Goal: Information Seeking & Learning: Find specific fact

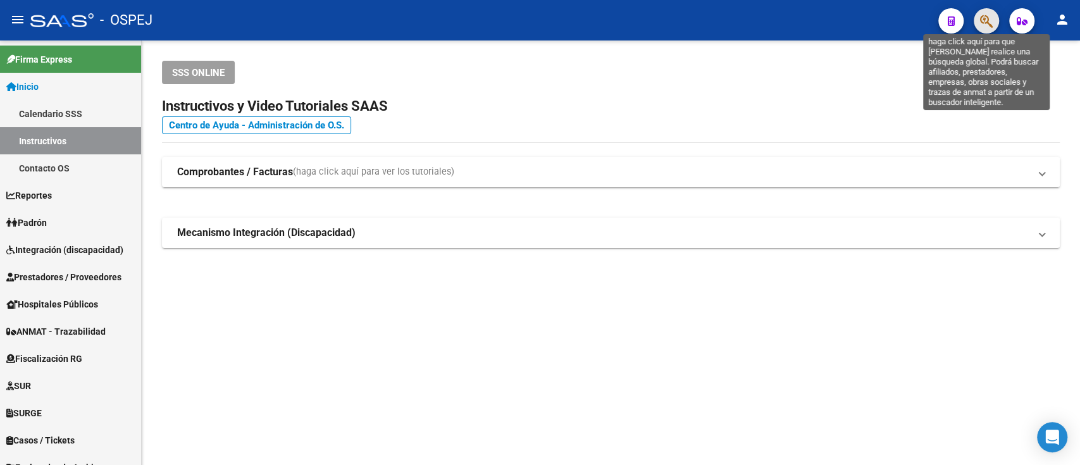
click at [992, 17] on icon "button" at bounding box center [986, 21] width 13 height 15
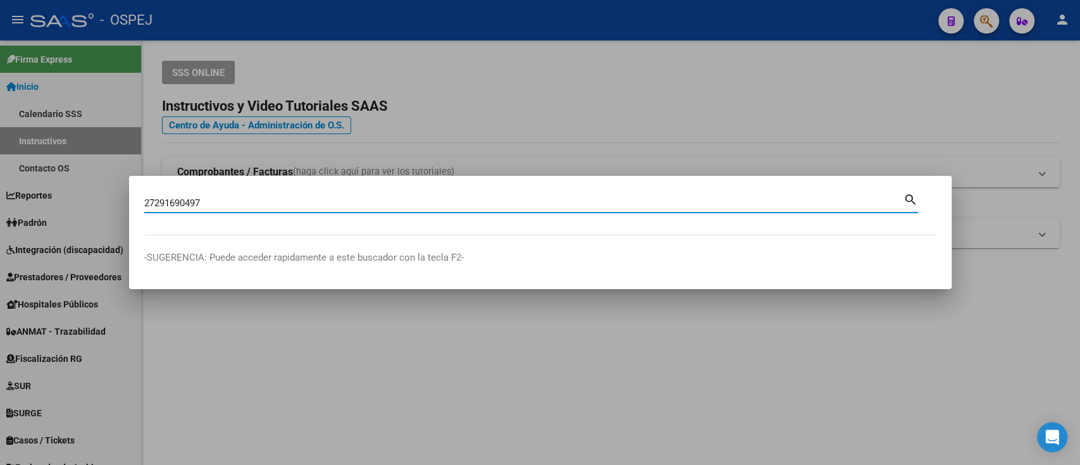
type input "27291690497"
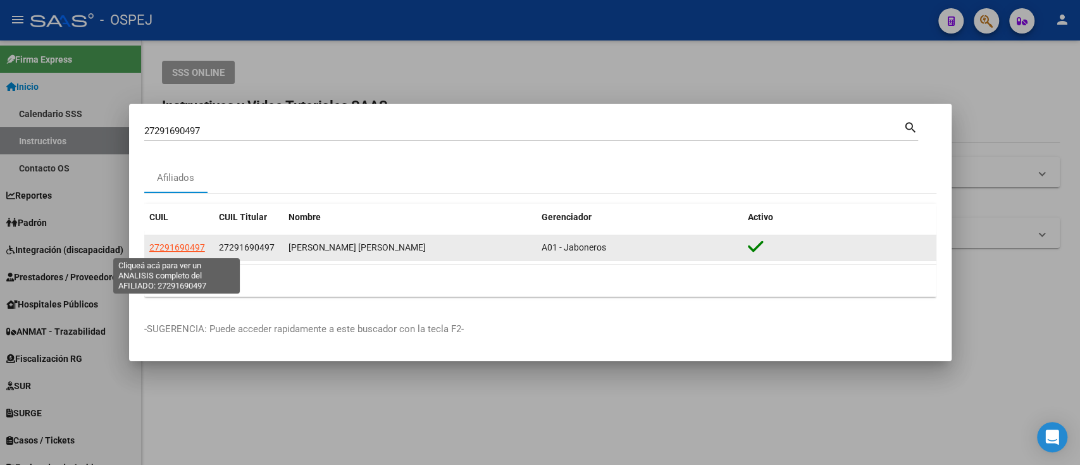
click at [168, 242] on span "27291690497" at bounding box center [177, 247] width 56 height 10
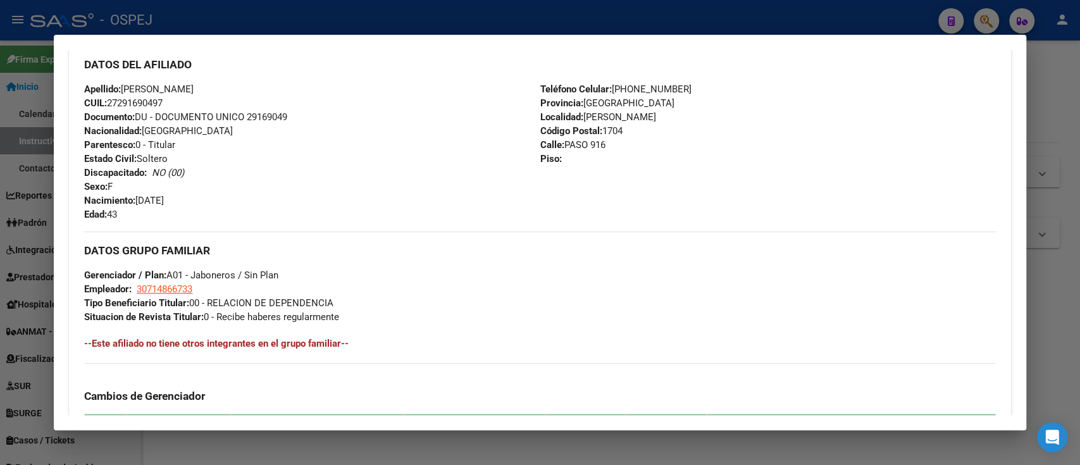
scroll to position [472, 0]
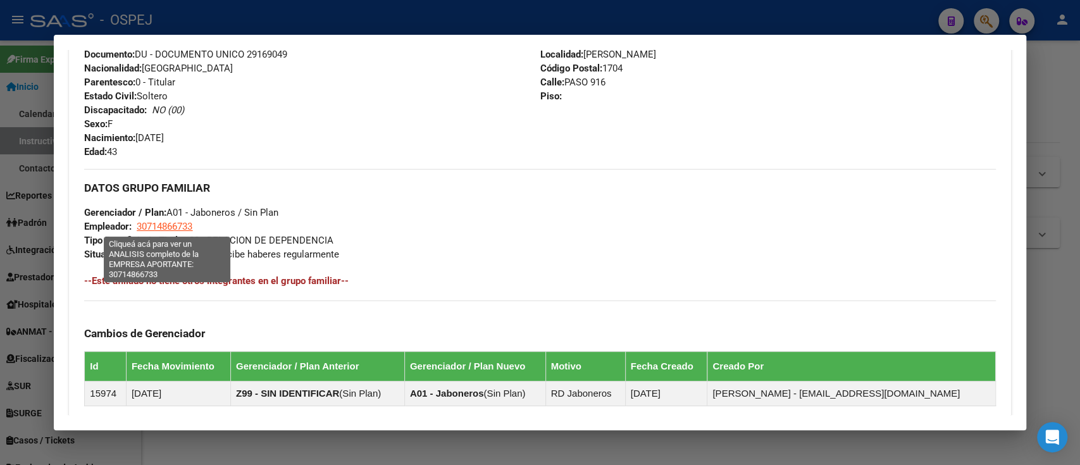
click at [175, 228] on span "30714866733" at bounding box center [165, 226] width 56 height 11
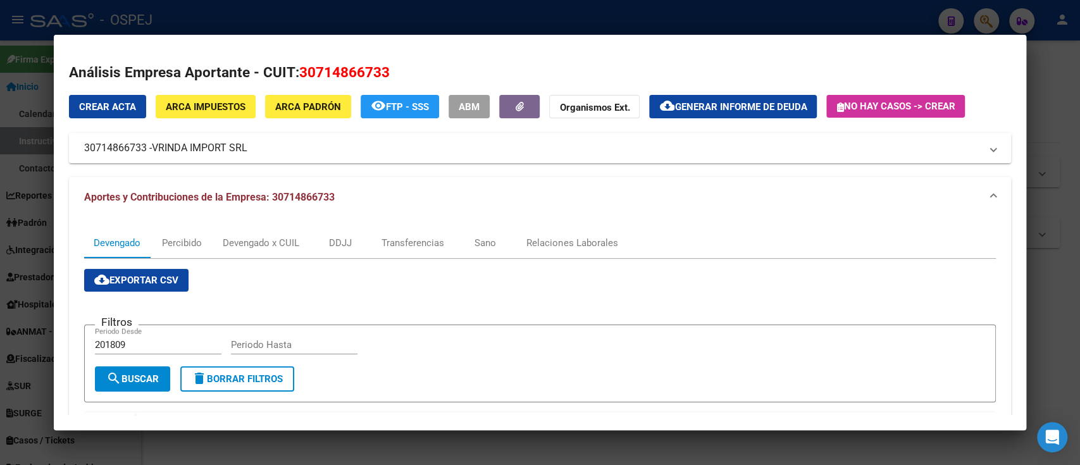
click at [218, 15] on div at bounding box center [540, 232] width 1080 height 465
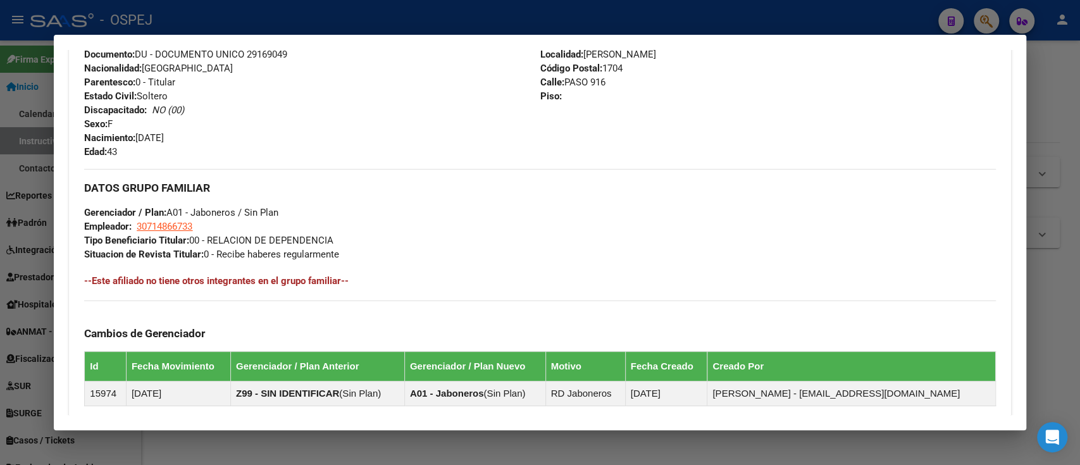
scroll to position [0, 0]
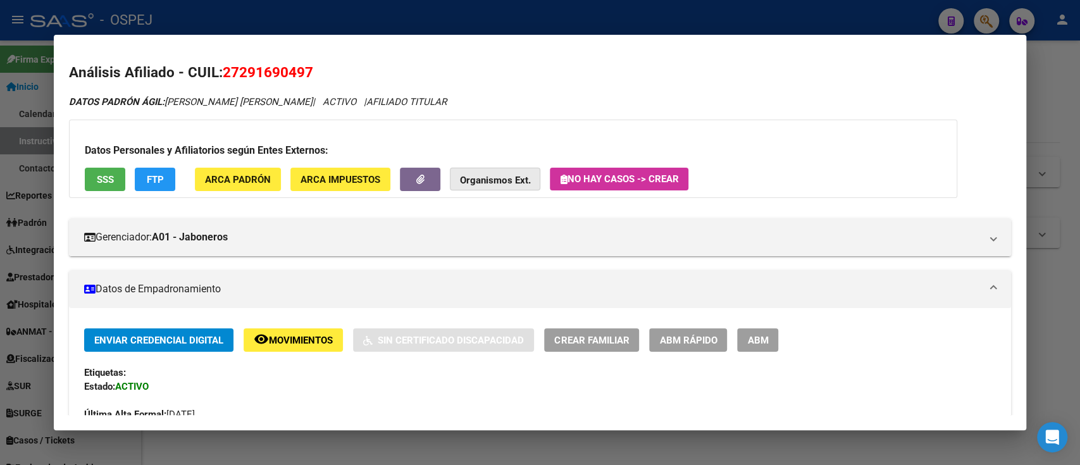
click at [488, 185] on strong "Organismos Ext." at bounding box center [495, 180] width 70 height 11
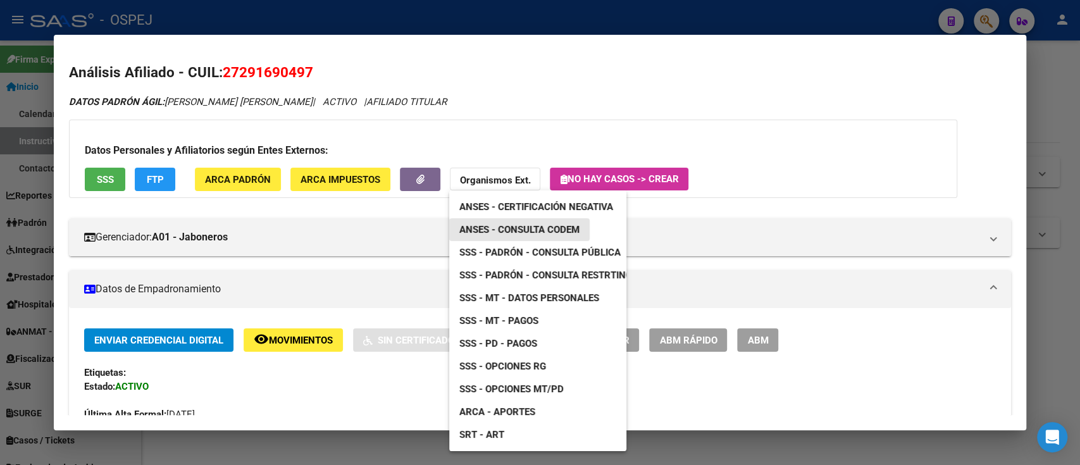
click at [496, 224] on span "ANSES - Consulta CODEM" at bounding box center [519, 229] width 120 height 11
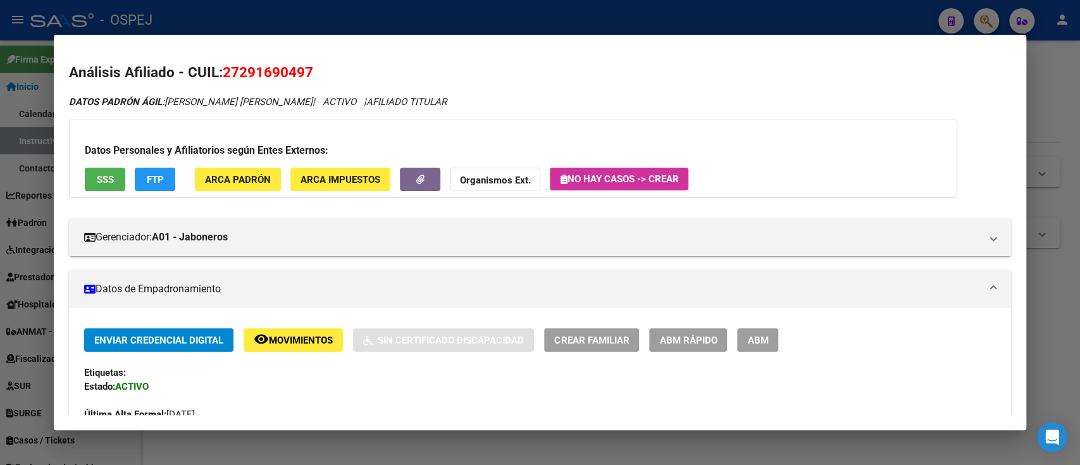
click at [314, 75] on h2 "Análisis Afiliado - CUIL: 27291690497" at bounding box center [539, 73] width 941 height 22
click at [289, 72] on span "27291690497" at bounding box center [268, 72] width 90 height 16
copy span "27291690497"
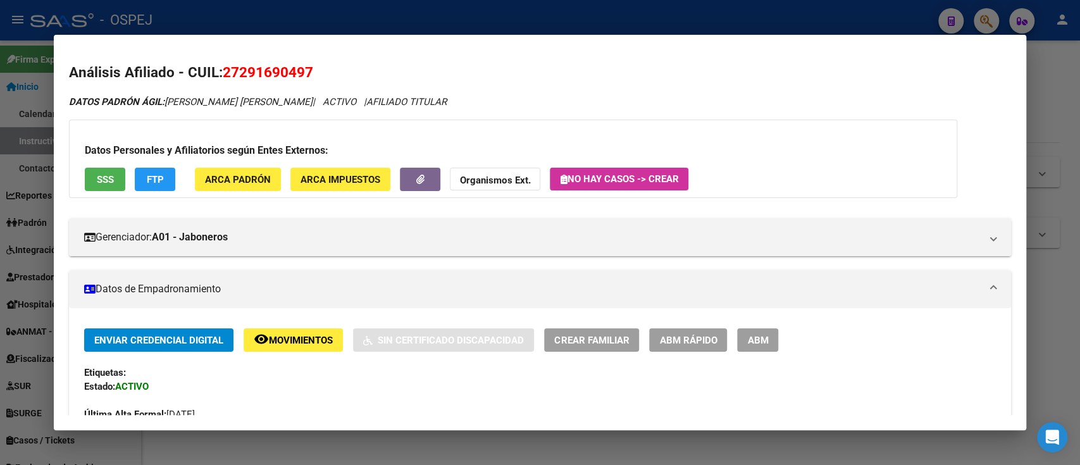
click at [409, 54] on mat-dialog-content "Análisis Afiliado - CUIL: 27291690497 DATOS PADRÓN ÁGIL: [PERSON_NAME] [PERSON_…" at bounding box center [539, 232] width 971 height 365
click at [381, 25] on div at bounding box center [540, 232] width 1080 height 465
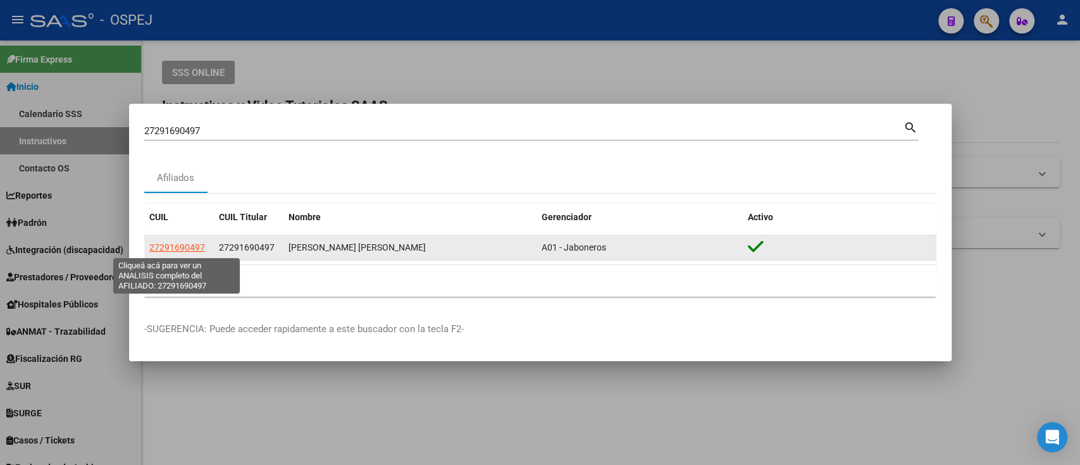
click at [168, 243] on span "27291690497" at bounding box center [177, 247] width 56 height 10
type textarea "27291690497"
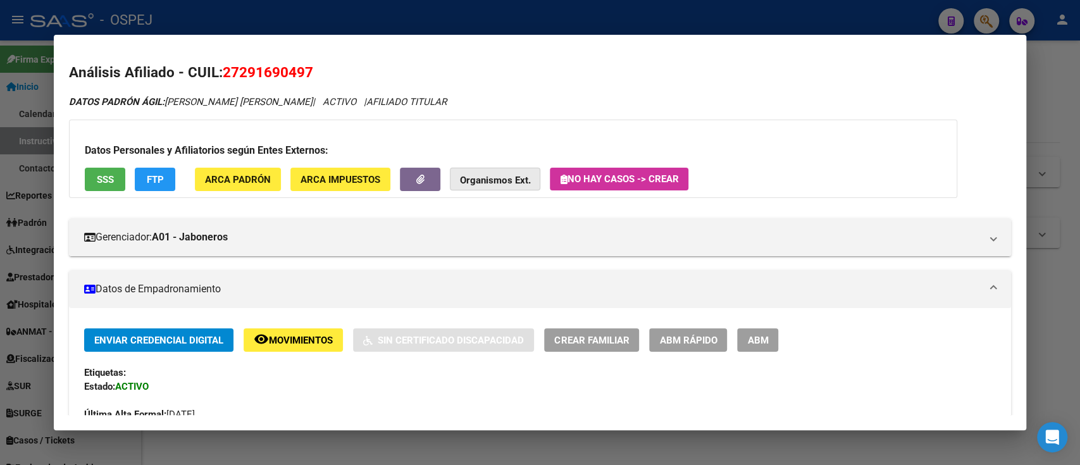
click at [523, 183] on strong "Organismos Ext." at bounding box center [495, 180] width 70 height 11
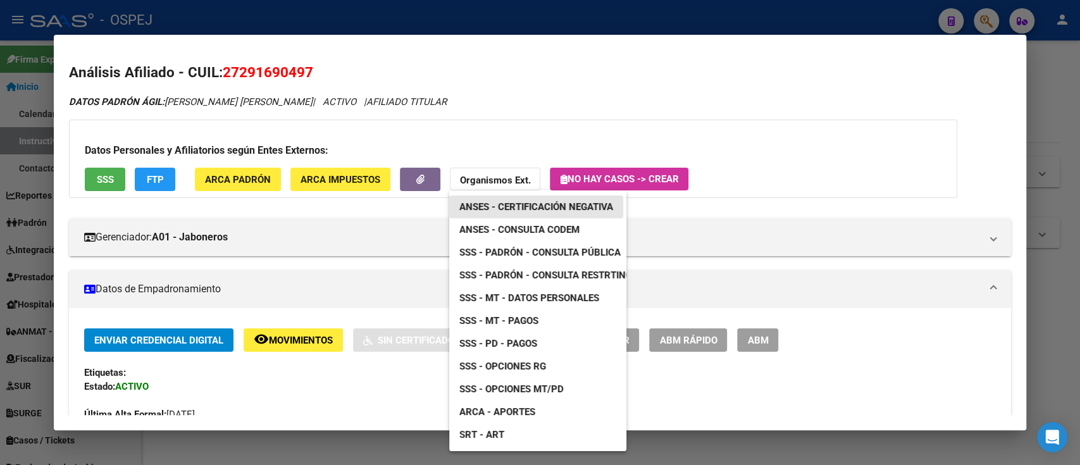
click at [516, 207] on span "ANSES - Certificación Negativa" at bounding box center [536, 206] width 154 height 11
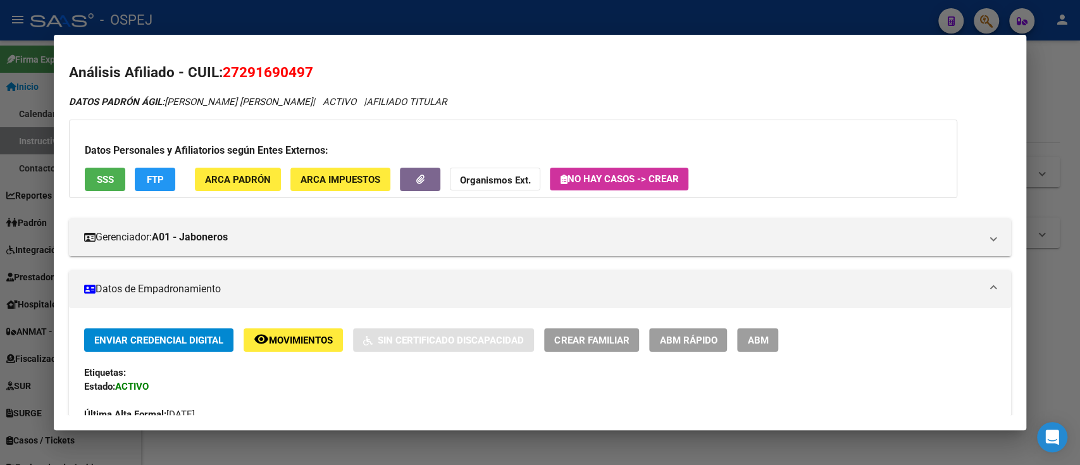
drag, startPoint x: 238, startPoint y: 78, endPoint x: 304, endPoint y: 76, distance: 65.8
click at [304, 76] on span "27291690497" at bounding box center [268, 72] width 90 height 16
copy span "29169049"
click at [475, 182] on strong "Organismos Ext." at bounding box center [495, 180] width 70 height 11
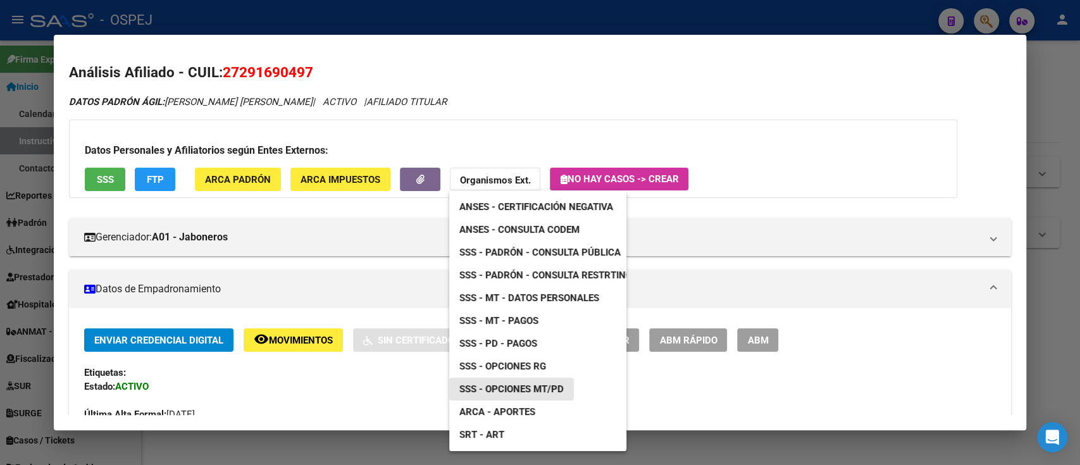
click at [518, 392] on span "SSS - Opciones MT/PD" at bounding box center [511, 388] width 104 height 11
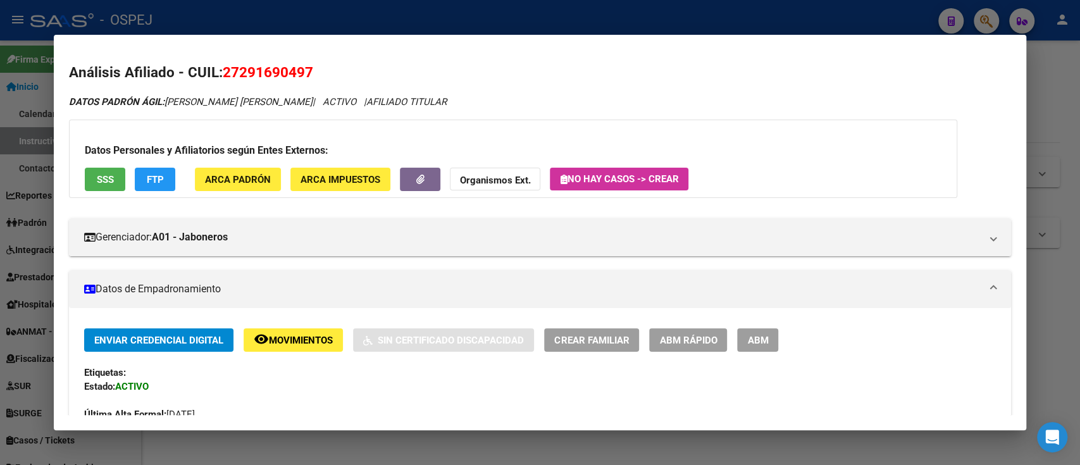
click at [476, 180] on strong "Organismos Ext." at bounding box center [495, 180] width 70 height 11
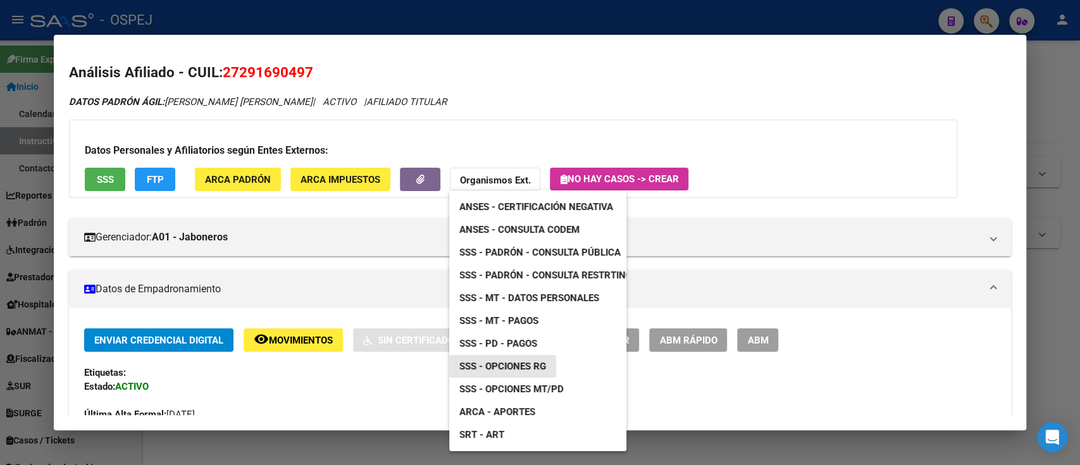
click at [499, 369] on span "SSS - Opciones RG" at bounding box center [502, 365] width 87 height 11
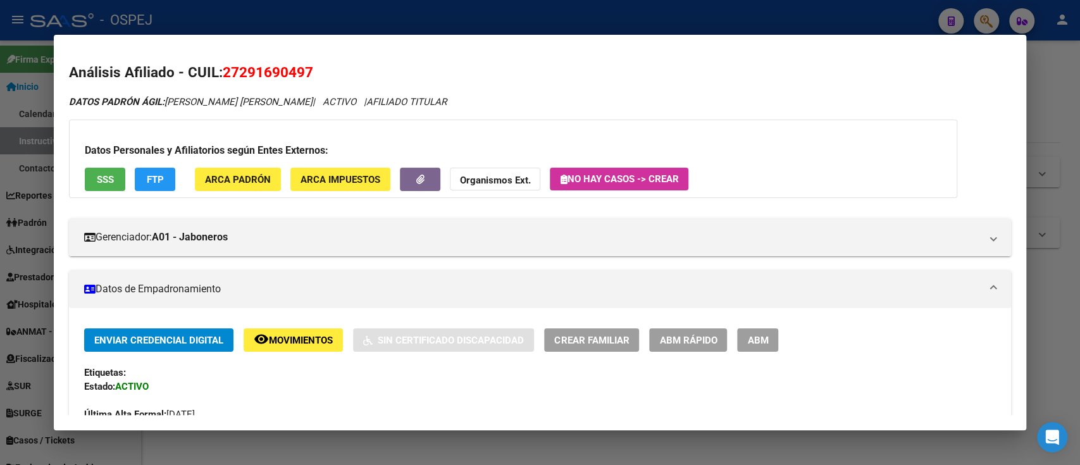
click at [417, 24] on div at bounding box center [540, 232] width 1080 height 465
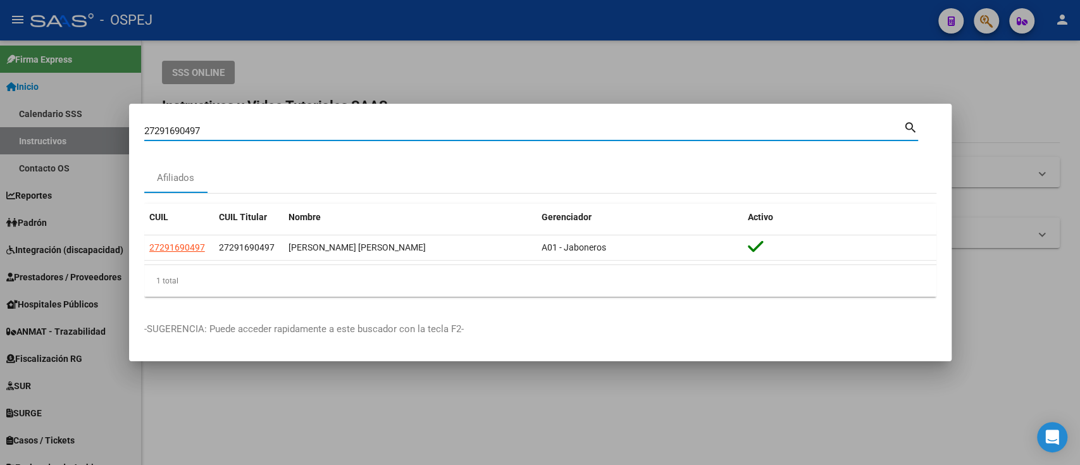
click at [341, 133] on input "27291690497" at bounding box center [523, 130] width 759 height 11
paste input "0-24730117-9"
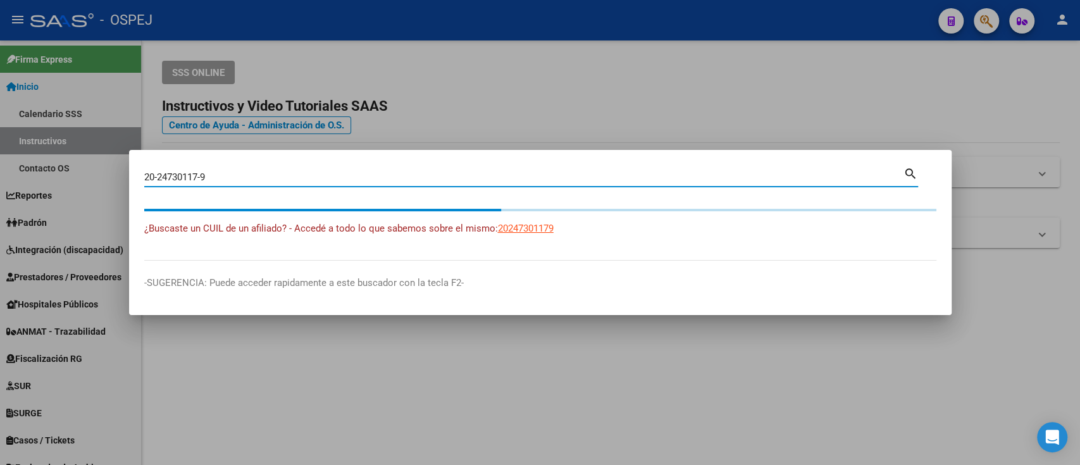
type input "20247301179"
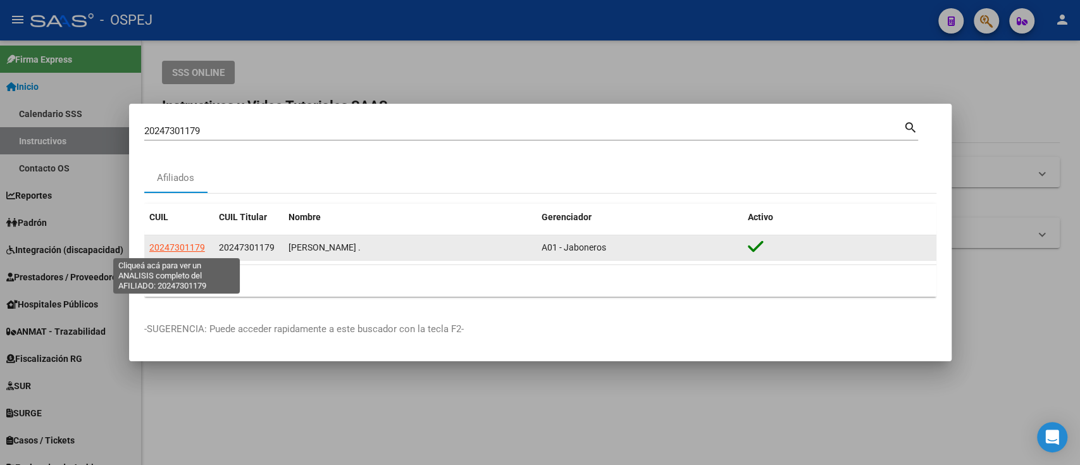
click at [182, 247] on span "20247301179" at bounding box center [177, 247] width 56 height 10
type textarea "20247301179"
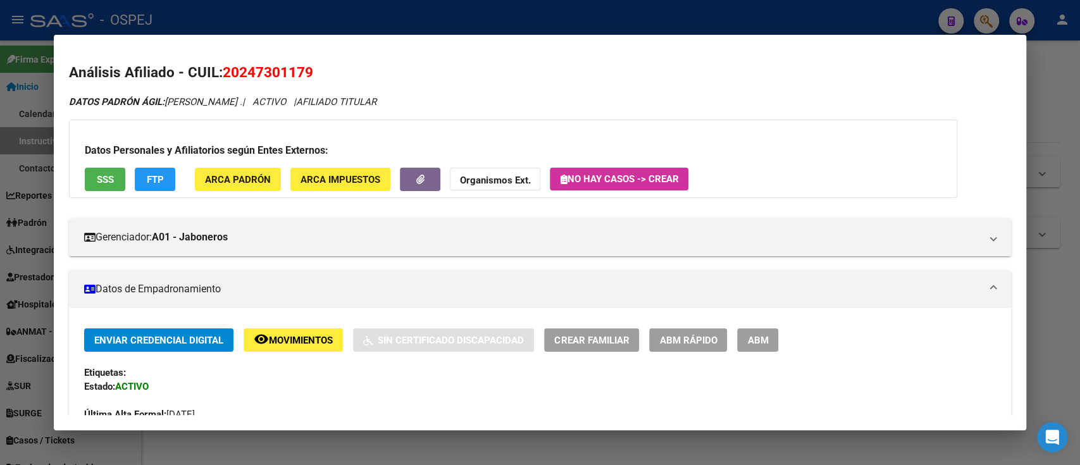
drag, startPoint x: 502, startPoint y: 162, endPoint x: 506, endPoint y: 182, distance: 20.6
click at [506, 182] on div "Datos Personales y Afiliatorios según Entes Externos: SSS FTP ARCA Padrón ARCA …" at bounding box center [513, 159] width 888 height 78
click at [506, 182] on strong "Organismos Ext." at bounding box center [495, 180] width 70 height 11
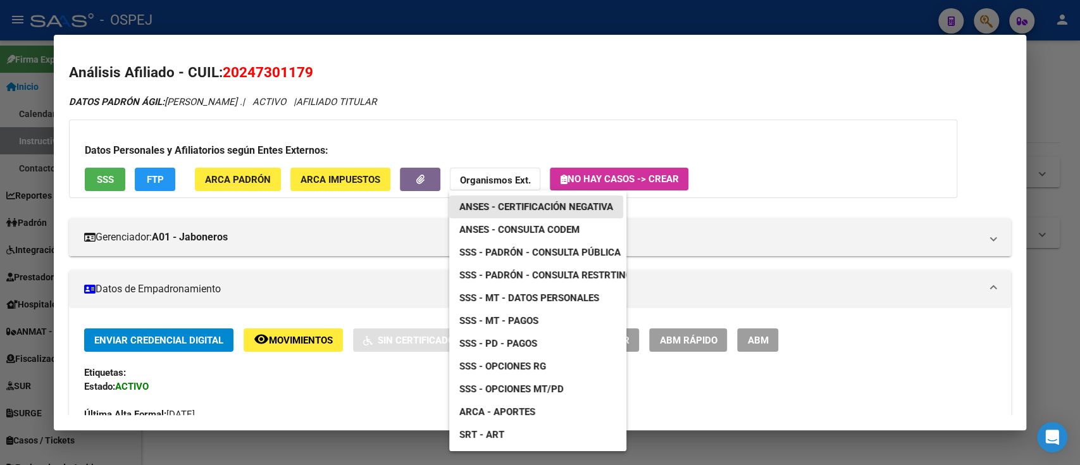
click at [521, 197] on link "ANSES - Certificación Negativa" at bounding box center [536, 206] width 174 height 23
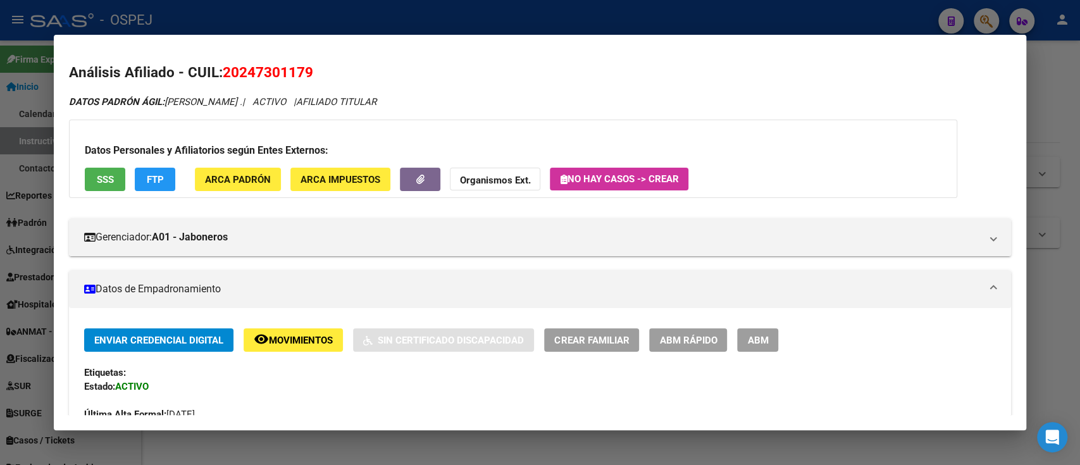
drag, startPoint x: 237, startPoint y: 76, endPoint x: 307, endPoint y: 78, distance: 70.9
click at [307, 78] on span "20247301179" at bounding box center [268, 72] width 90 height 16
copy span "24730117"
click at [467, 180] on strong "Organismos Ext." at bounding box center [495, 180] width 70 height 11
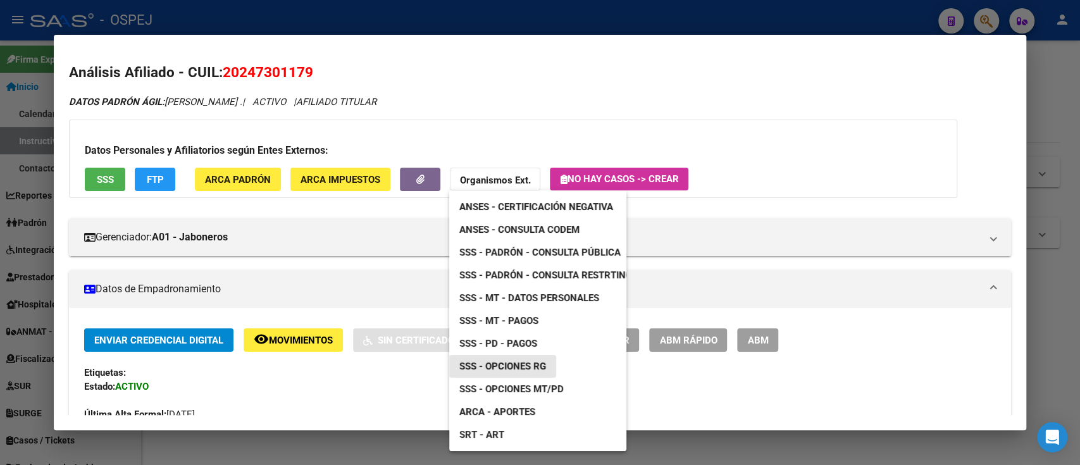
click at [521, 364] on span "SSS - Opciones RG" at bounding box center [502, 365] width 87 height 11
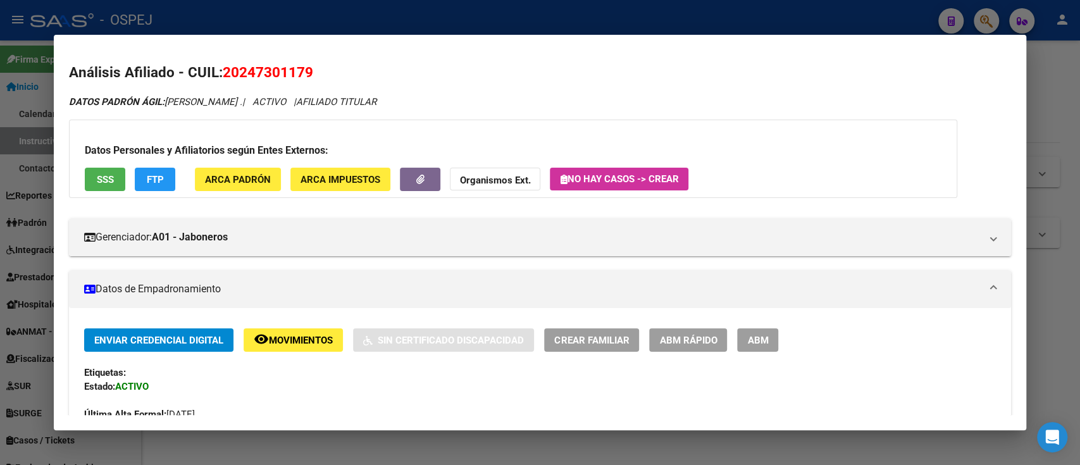
click at [377, 25] on div at bounding box center [540, 232] width 1080 height 465
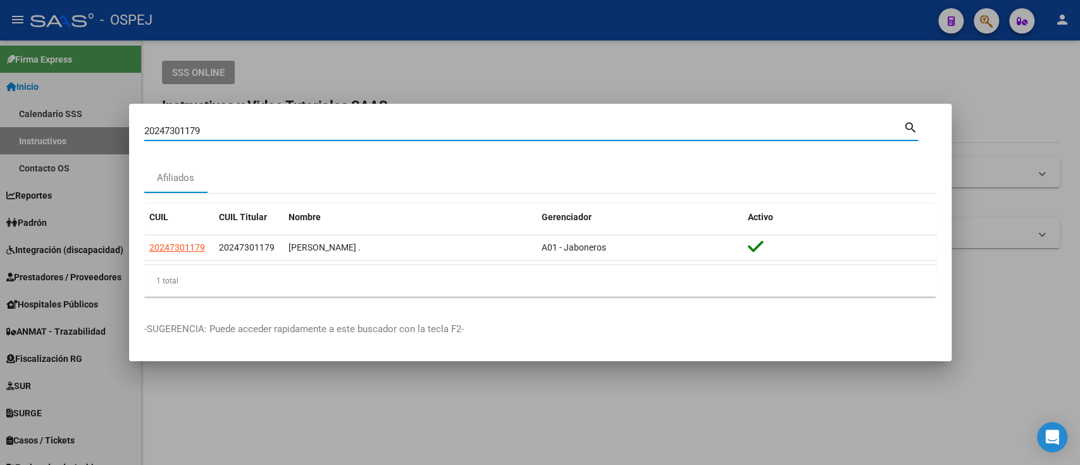
click at [347, 135] on input "20247301179" at bounding box center [523, 130] width 759 height 11
paste input "42341437"
type input "42341437"
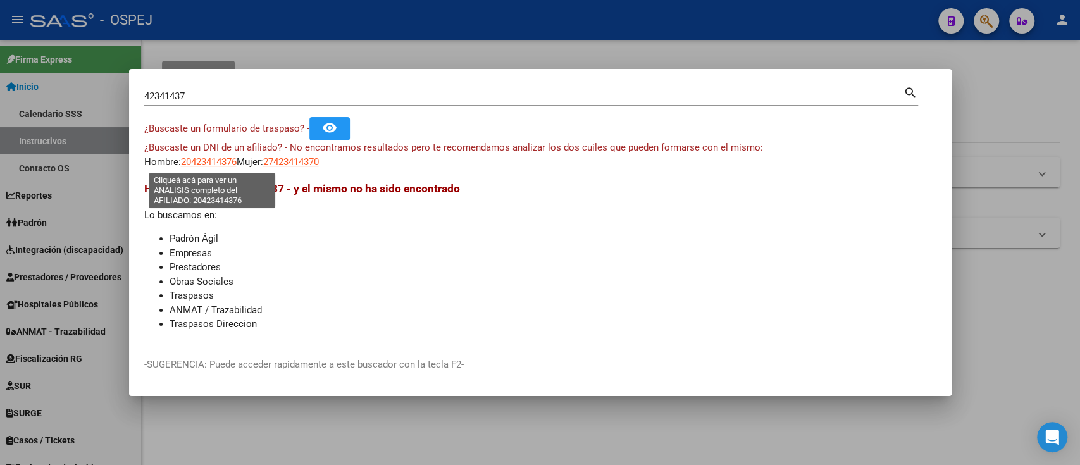
click at [207, 164] on span "20423414376" at bounding box center [209, 161] width 56 height 11
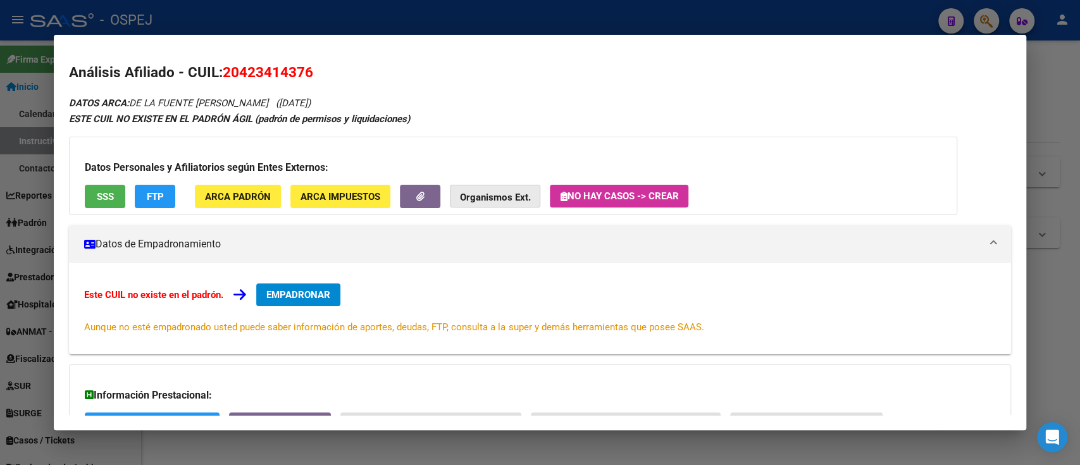
click at [482, 200] on strong "Organismos Ext." at bounding box center [495, 197] width 70 height 11
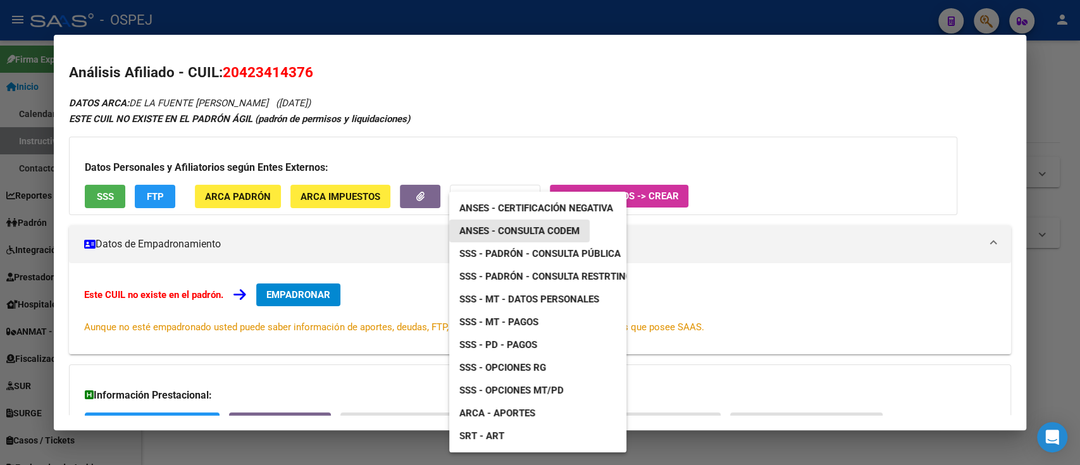
click at [501, 240] on link "ANSES - Consulta CODEM" at bounding box center [519, 230] width 140 height 23
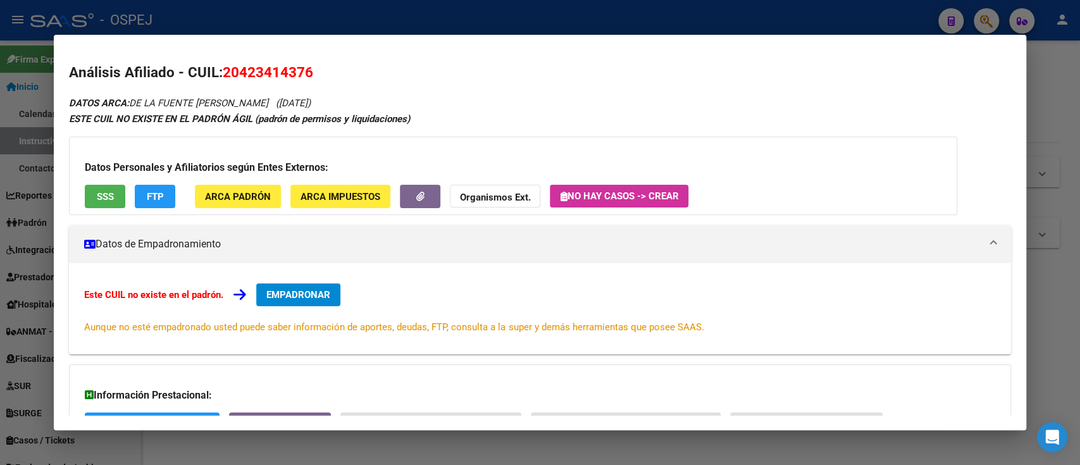
click at [353, 20] on div at bounding box center [540, 232] width 1080 height 465
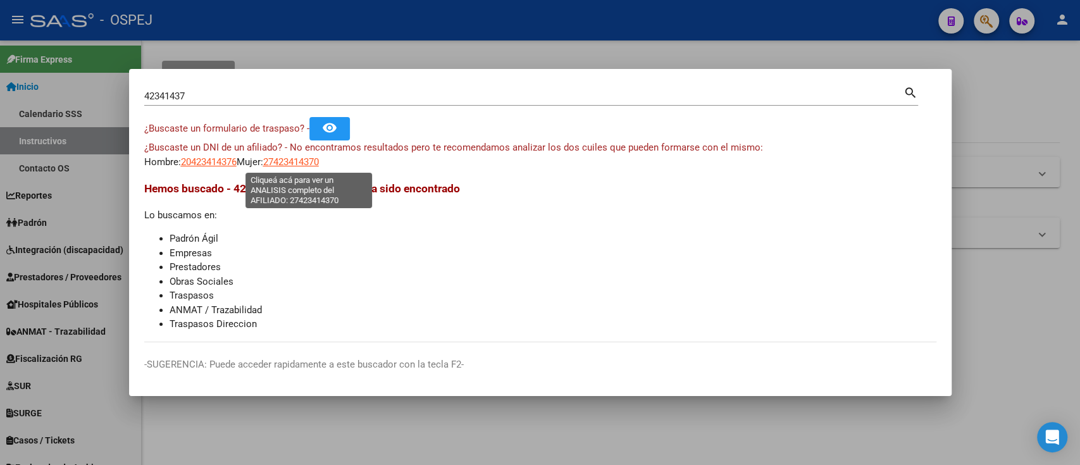
click at [306, 163] on span "27423414370" at bounding box center [291, 161] width 56 height 11
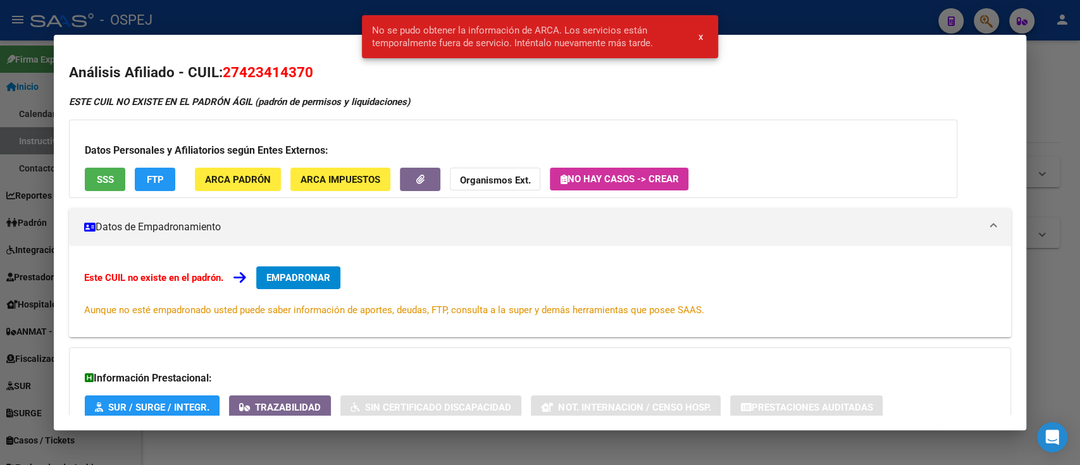
click at [266, 22] on div at bounding box center [540, 232] width 1080 height 465
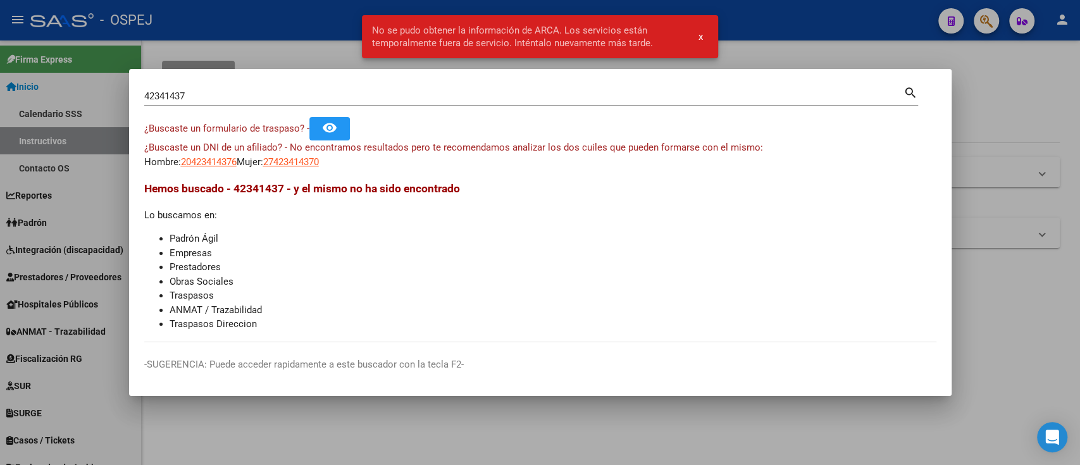
click at [212, 168] on app-link-go-to "20423414376" at bounding box center [209, 162] width 56 height 15
click at [212, 156] on div "¿Buscaste un DNI de un afiliado? - No encontramos resultados pero te recomendam…" at bounding box center [540, 154] width 792 height 28
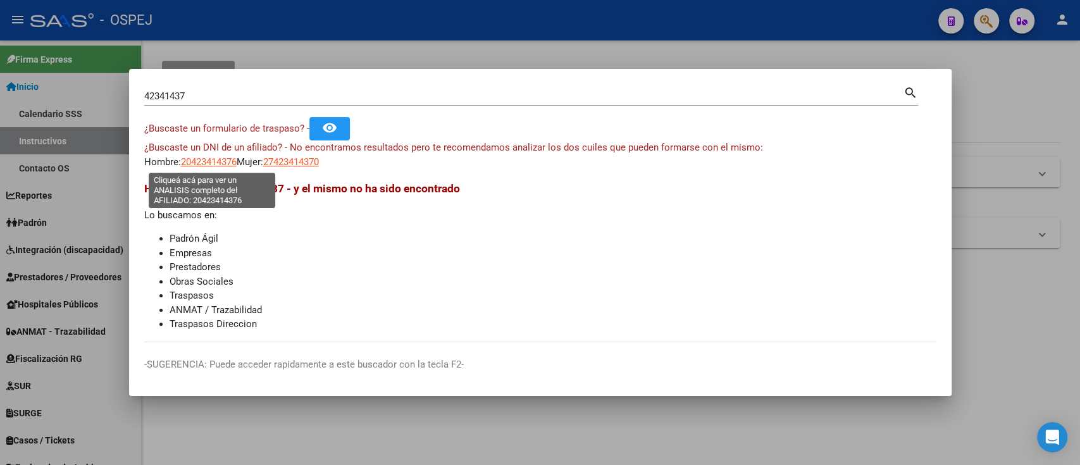
click at [212, 156] on span "20423414376" at bounding box center [209, 161] width 56 height 11
copy div "I de un afiliado? - No encontramos resultados pero te recomendamos analizar los…"
type textarea "20423414376"
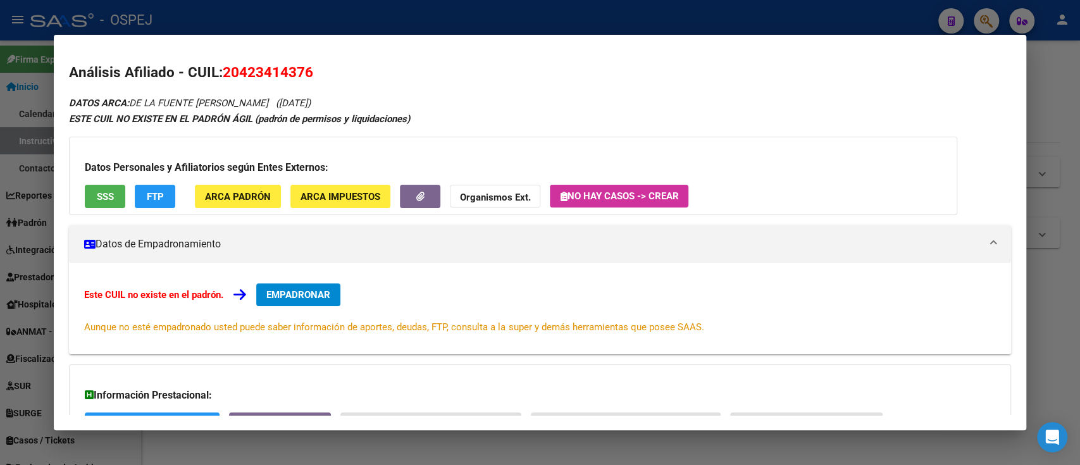
click at [412, 9] on div at bounding box center [540, 232] width 1080 height 465
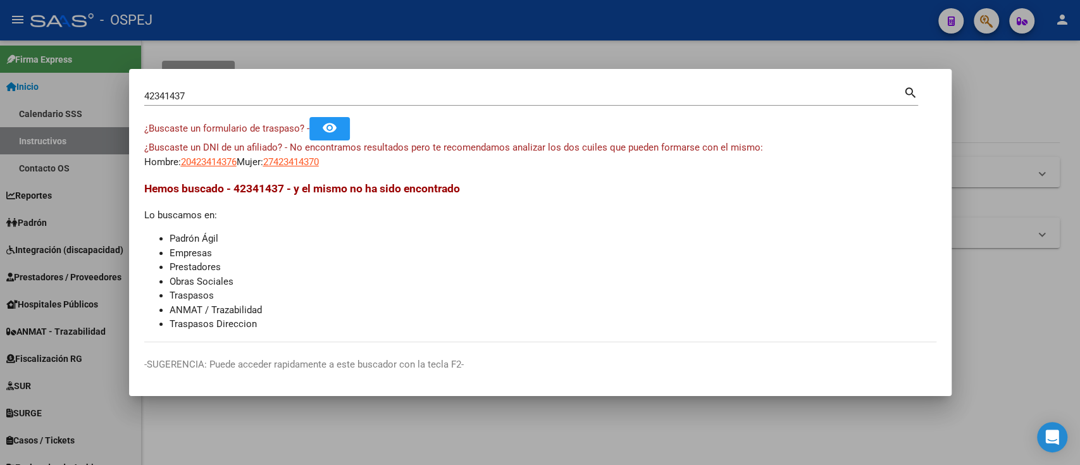
click at [400, 102] on div "42341437 Buscar (apellido, dni, [PERSON_NAME], [PERSON_NAME], cuit, obra social)" at bounding box center [523, 96] width 759 height 19
drag, startPoint x: 400, startPoint y: 102, endPoint x: 393, endPoint y: 94, distance: 10.4
click at [393, 94] on div "42341437 Buscar (apellido, dni, [PERSON_NAME], [PERSON_NAME], cuit, obra social)" at bounding box center [523, 96] width 759 height 19
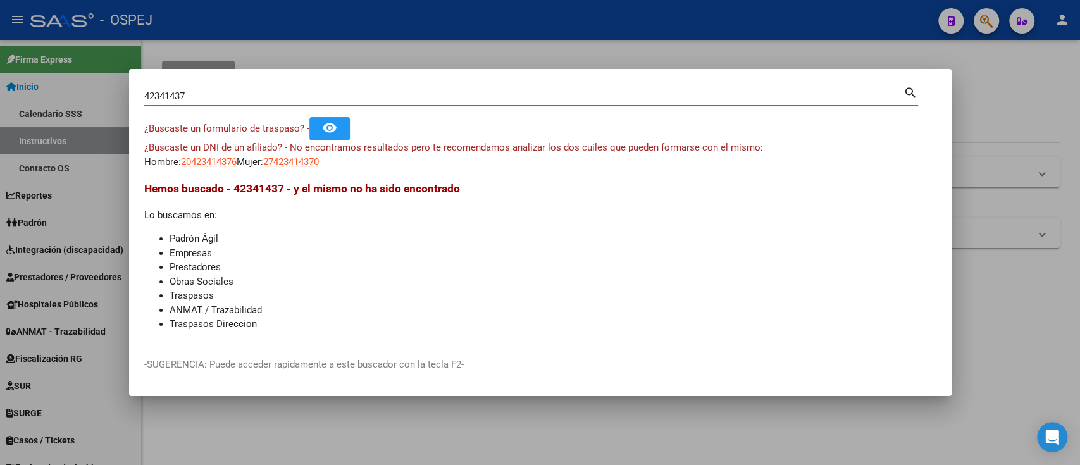
click at [393, 94] on input "42341437" at bounding box center [523, 95] width 759 height 11
paste input "27390805794"
type input "27390805794"
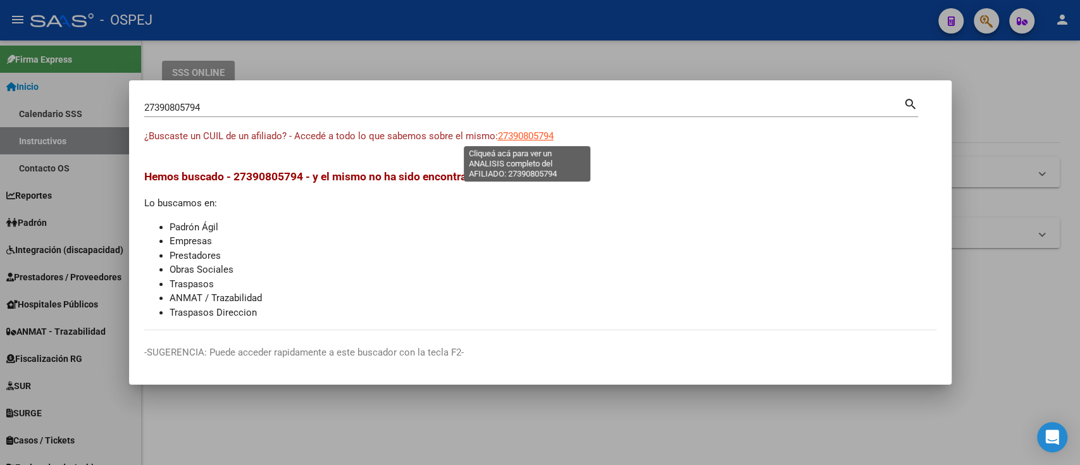
click at [508, 140] on span "27390805794" at bounding box center [526, 135] width 56 height 11
type textarea "27390805794"
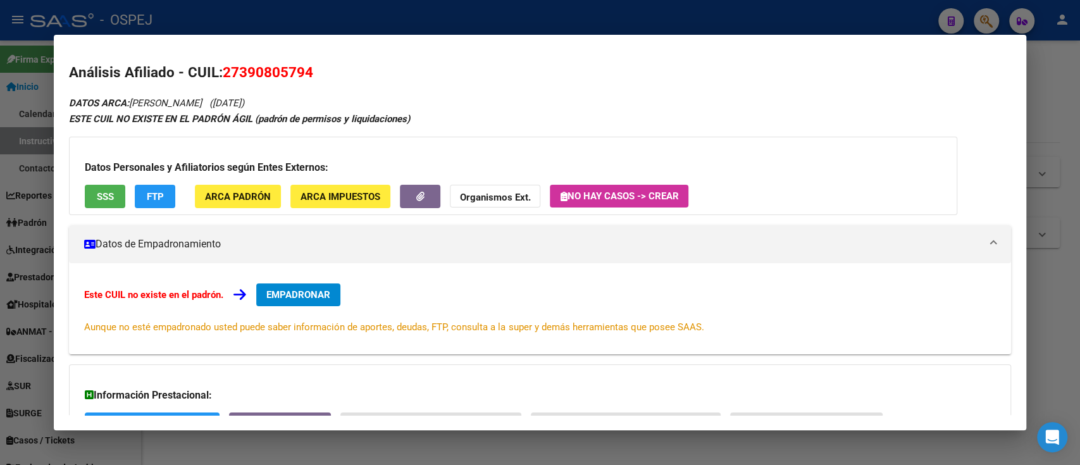
drag, startPoint x: 508, startPoint y: 140, endPoint x: 86, endPoint y: -102, distance: 486.7
click at [86, 0] on html "menu - OSPEJ person Firma Express Inicio Calendario SSS Instructivos Contacto O…" at bounding box center [540, 232] width 1080 height 465
click at [372, 15] on div at bounding box center [540, 232] width 1080 height 465
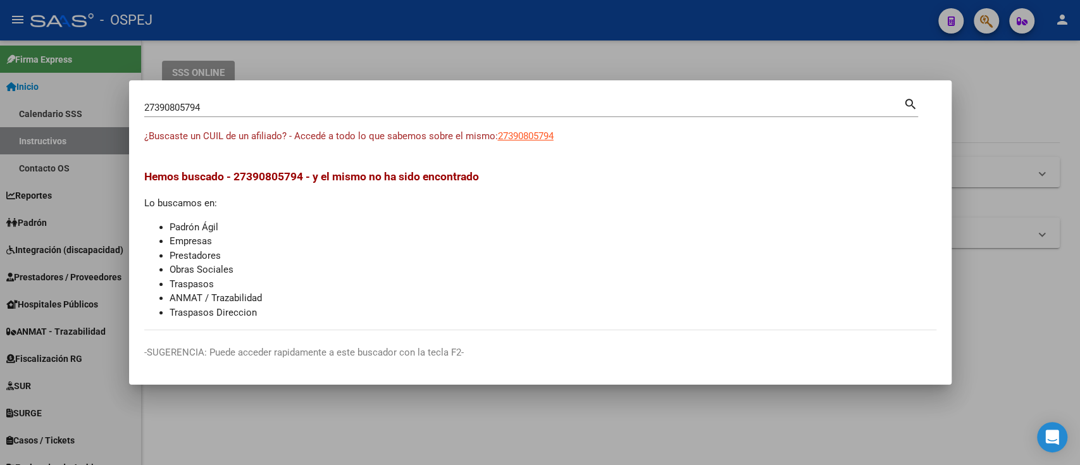
click at [385, 108] on input "27390805794" at bounding box center [523, 107] width 759 height 11
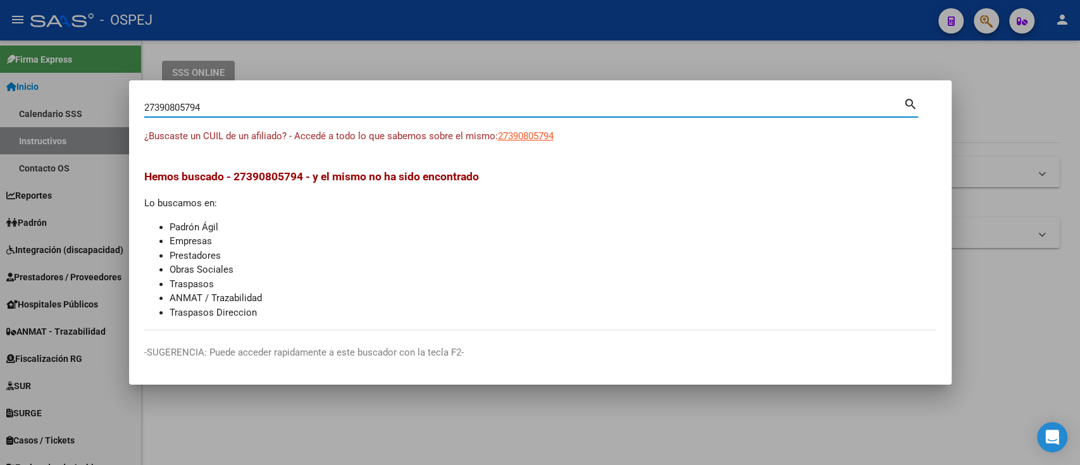
click at [385, 108] on input "27390805794" at bounding box center [523, 107] width 759 height 11
paste input "42169031"
type input "42169031"
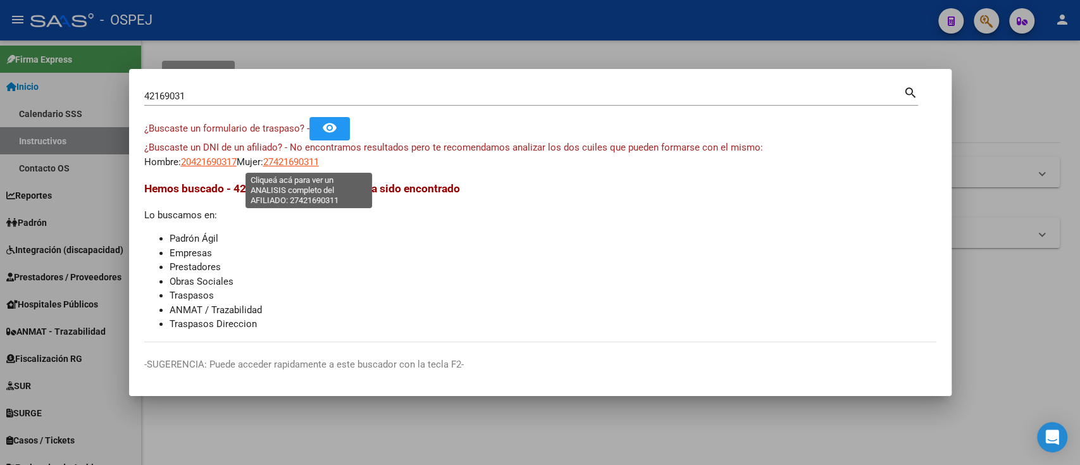
click at [309, 163] on app-link-go-to "27421690311" at bounding box center [291, 162] width 56 height 15
click at [309, 163] on span "27421690311" at bounding box center [291, 161] width 56 height 11
copy span "6"
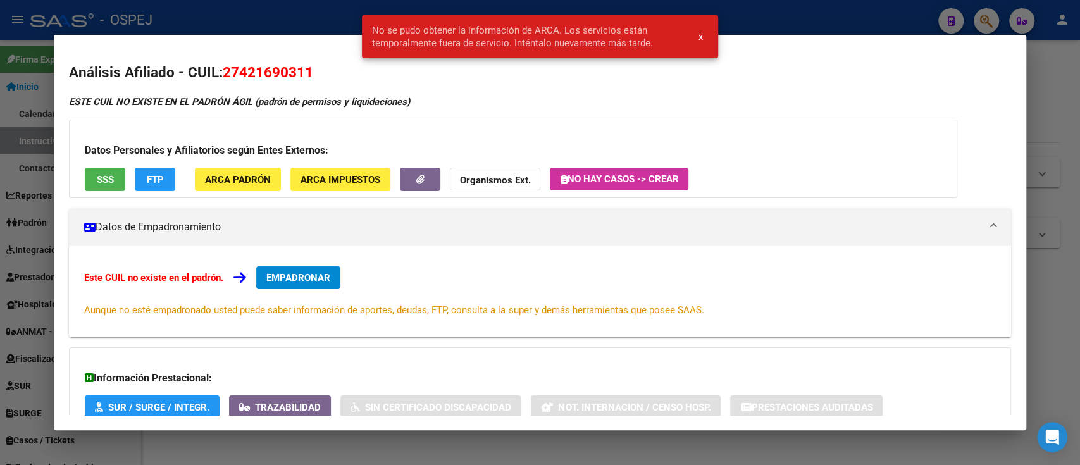
click at [264, 18] on div at bounding box center [540, 232] width 1080 height 465
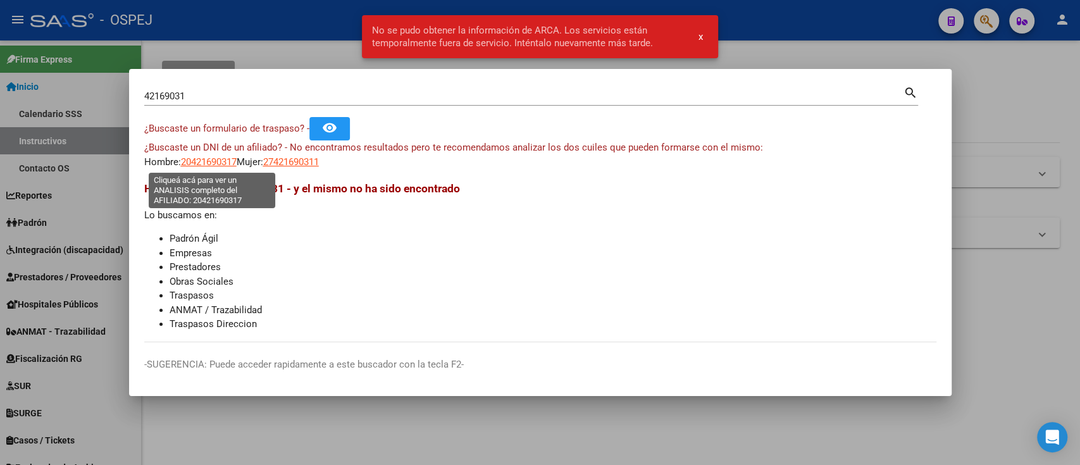
click at [233, 161] on span "20421690317" at bounding box center [209, 161] width 56 height 11
type textarea "20421690317"
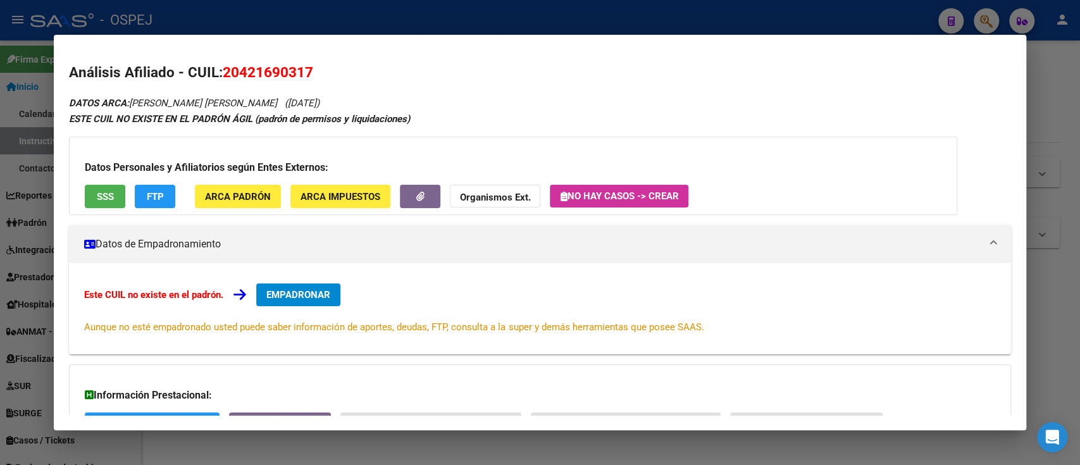
click at [513, 216] on div "DATOS ARCA: [PERSON_NAME] [PERSON_NAME] ([DATE]) ESTE CUIL NO EXISTE EN EL PADR…" at bounding box center [539, 300] width 941 height 411
click at [505, 205] on button "Organismos Ext." at bounding box center [495, 196] width 90 height 23
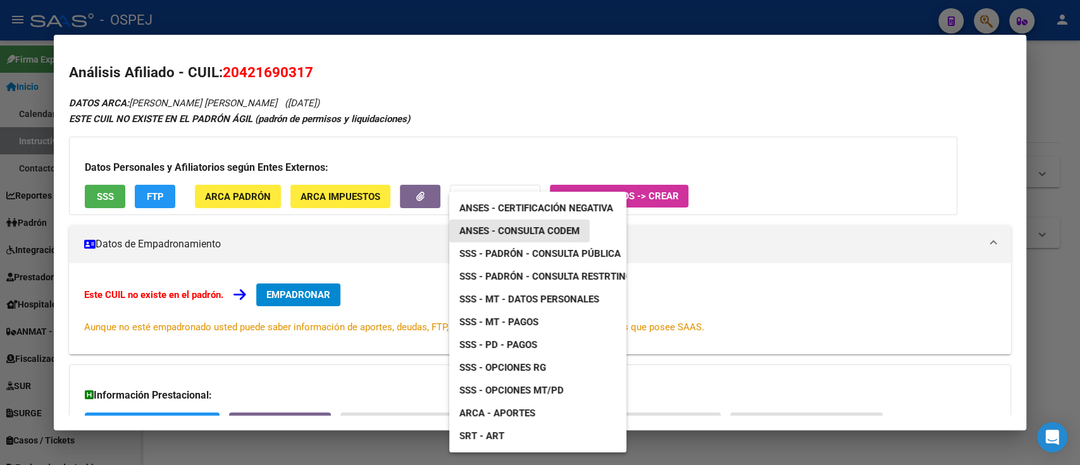
click at [514, 221] on link "ANSES - Consulta CODEM" at bounding box center [519, 230] width 140 height 23
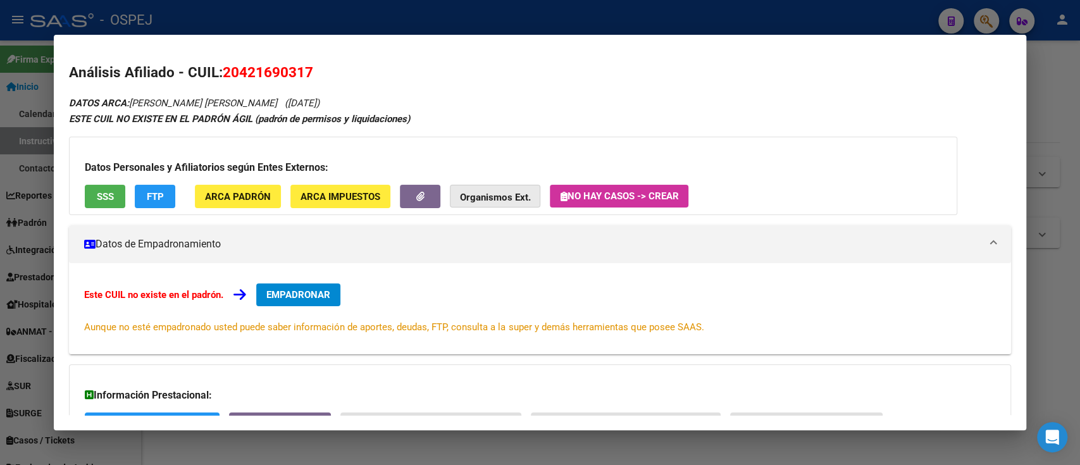
click at [494, 200] on strong "Organismos Ext." at bounding box center [495, 197] width 70 height 11
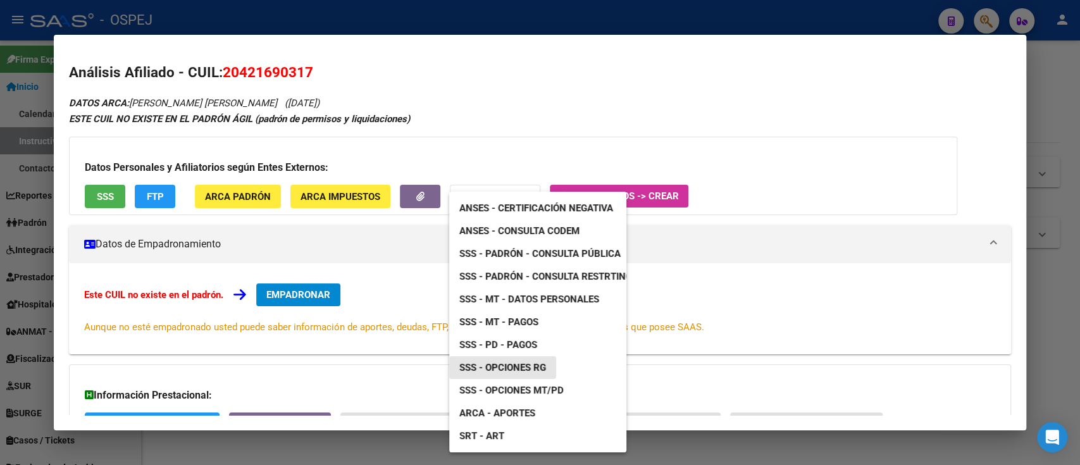
click at [507, 365] on span "SSS - Opciones RG" at bounding box center [502, 367] width 87 height 11
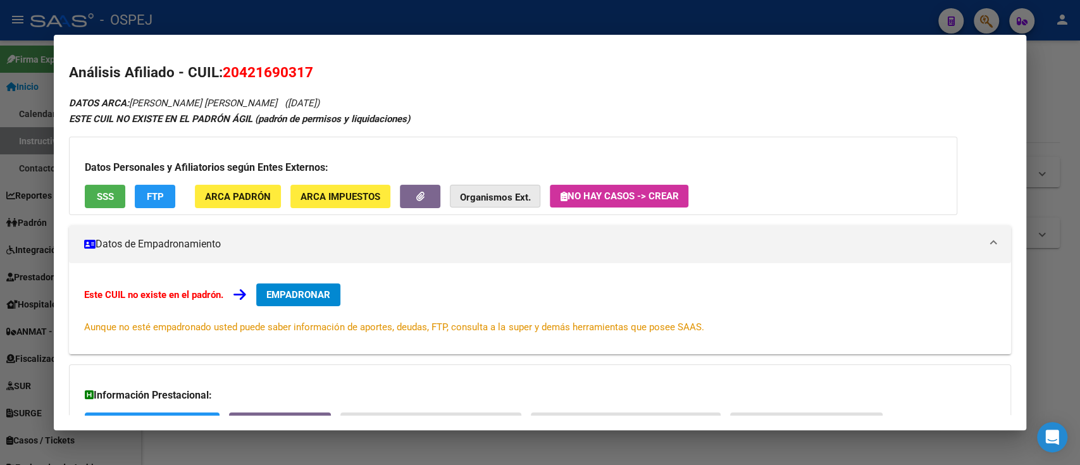
click at [491, 199] on strong "Organismos Ext." at bounding box center [495, 197] width 70 height 11
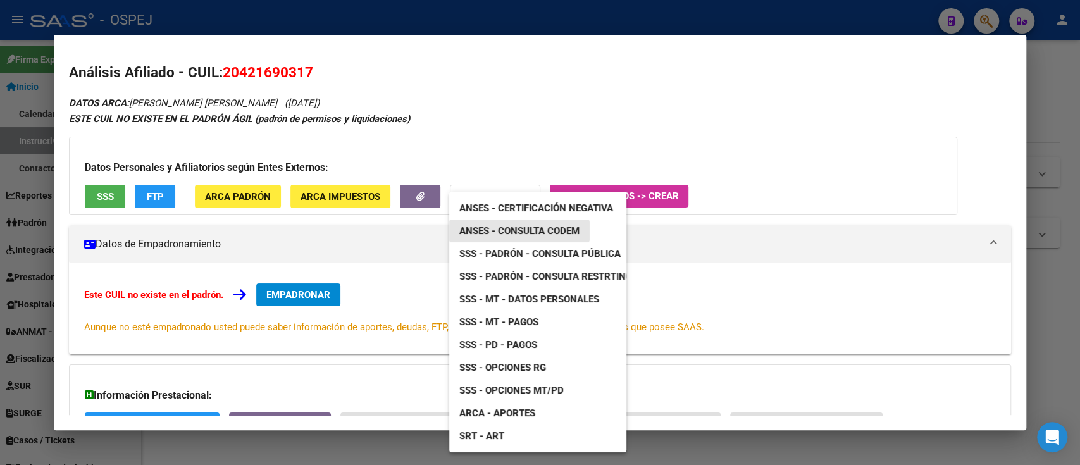
click at [501, 240] on link "ANSES - Consulta CODEM" at bounding box center [519, 230] width 140 height 23
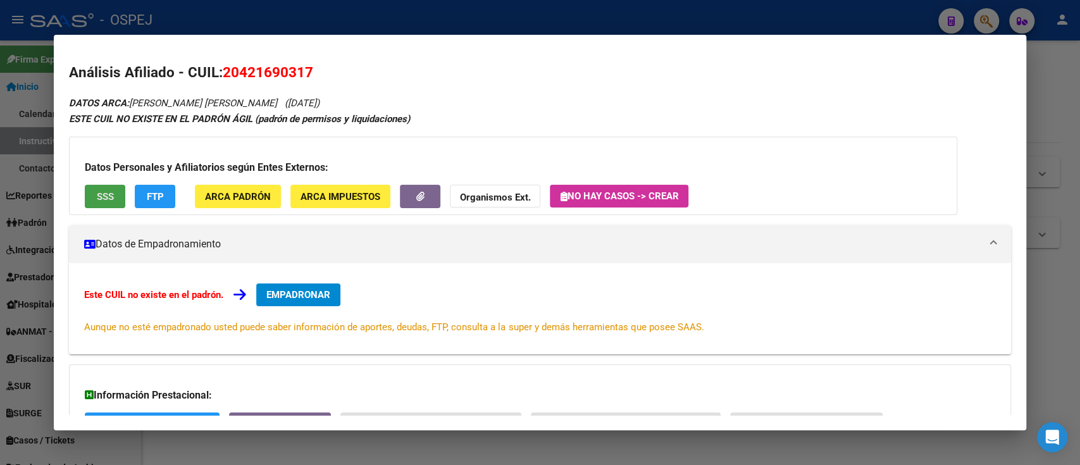
click at [110, 191] on span "SSS" at bounding box center [105, 196] width 17 height 11
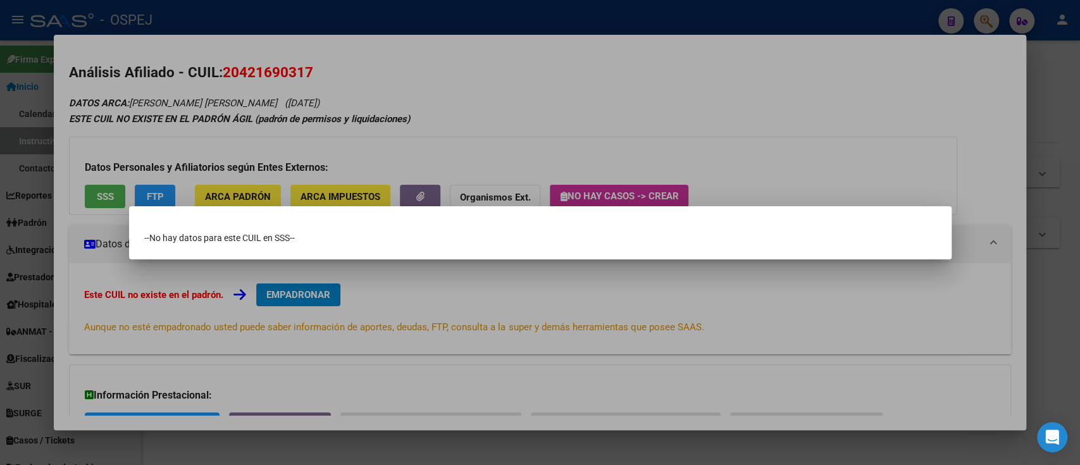
click at [122, 195] on div at bounding box center [540, 232] width 1080 height 465
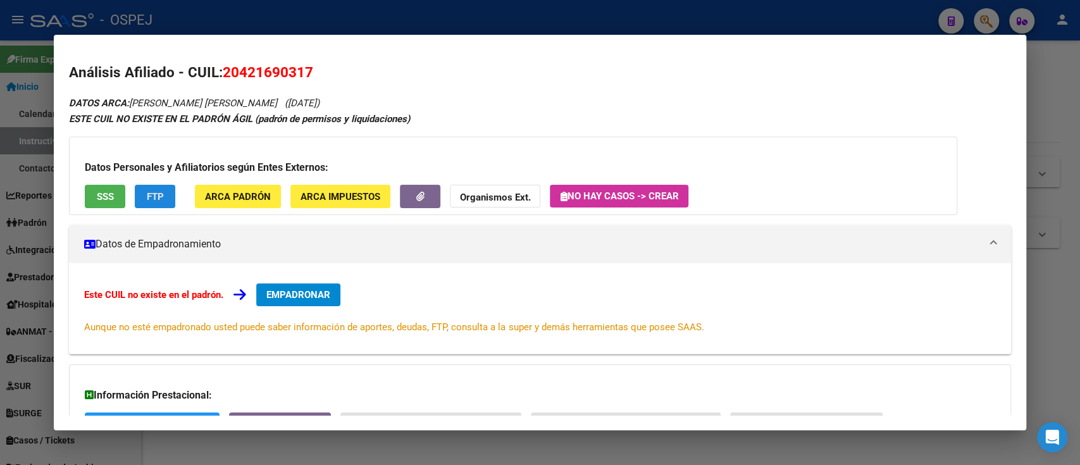
click at [159, 185] on button "FTP" at bounding box center [155, 196] width 40 height 23
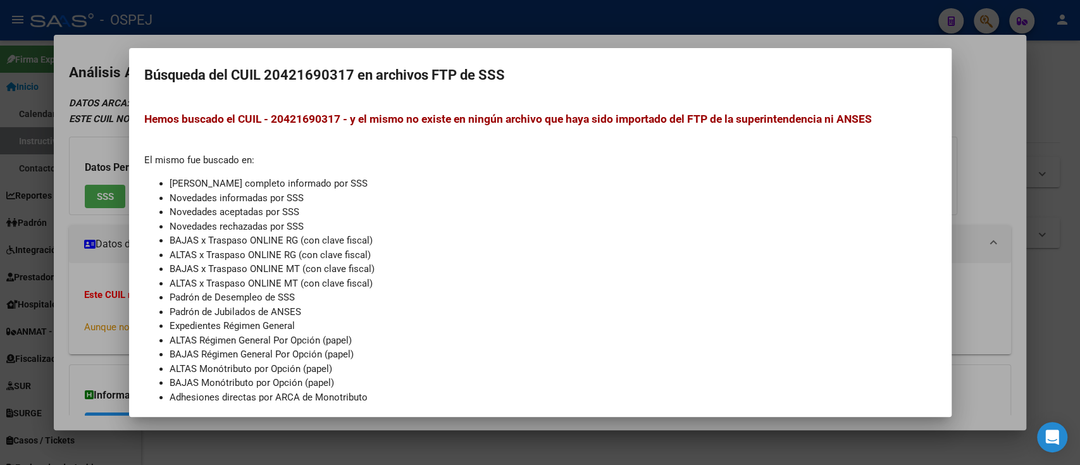
click at [110, 40] on div at bounding box center [540, 232] width 1080 height 465
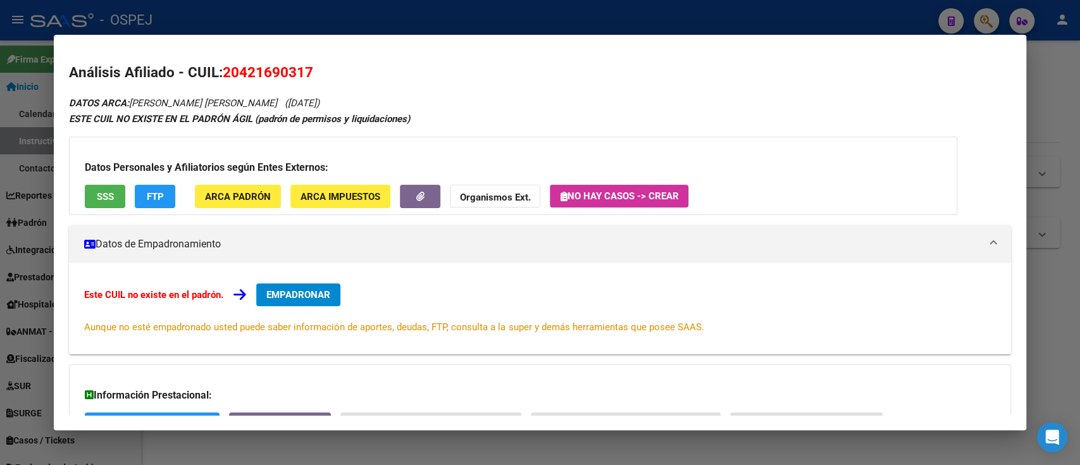
click at [394, 24] on div at bounding box center [540, 232] width 1080 height 465
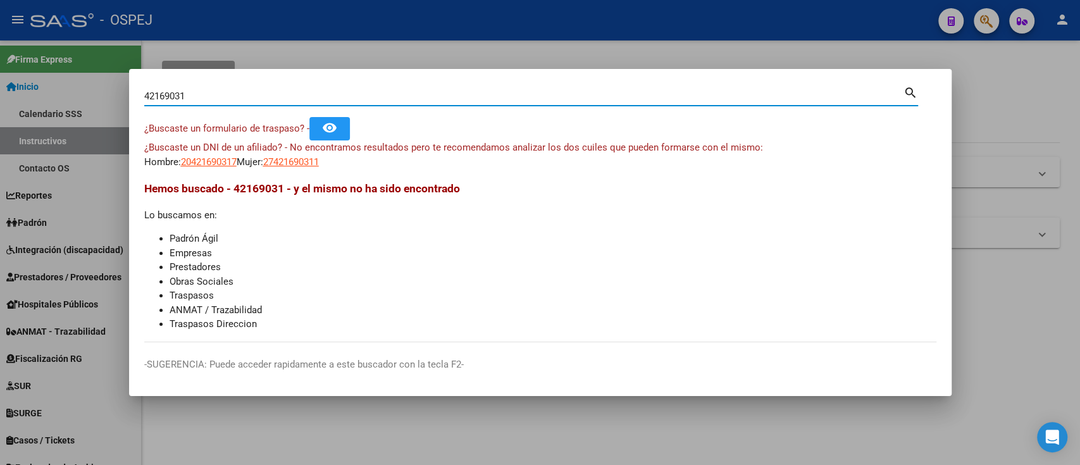
click at [430, 98] on input "42169031" at bounding box center [523, 95] width 759 height 11
paste input "20329249257"
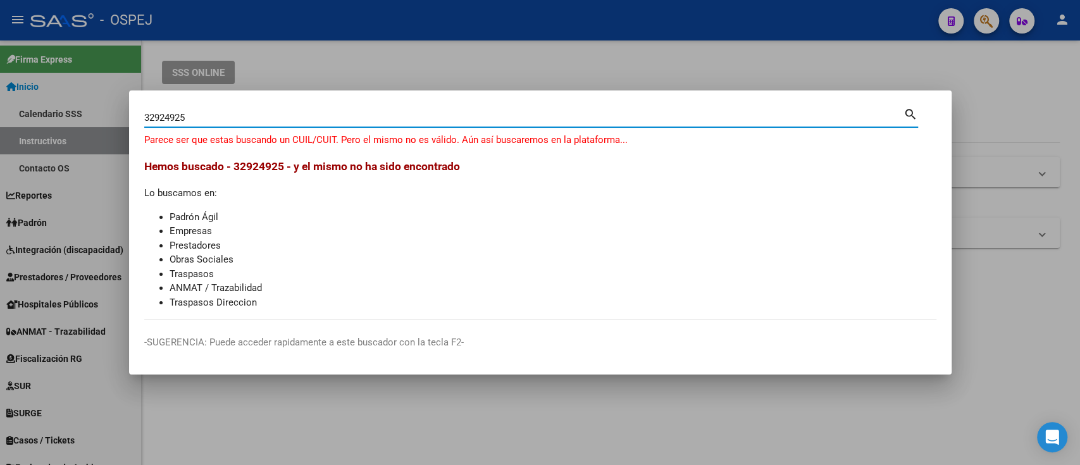
type input "32924925"
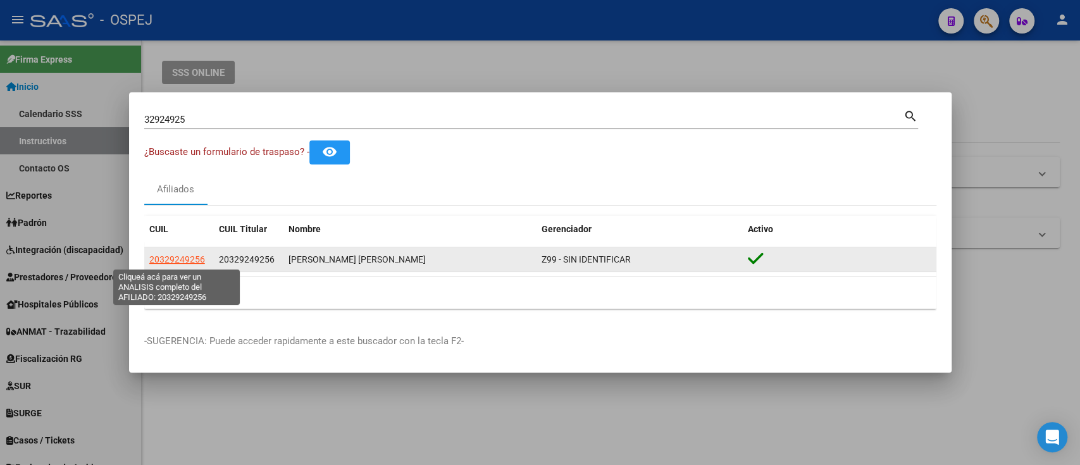
click at [185, 255] on span "20329249256" at bounding box center [177, 259] width 56 height 10
type textarea "20329249256"
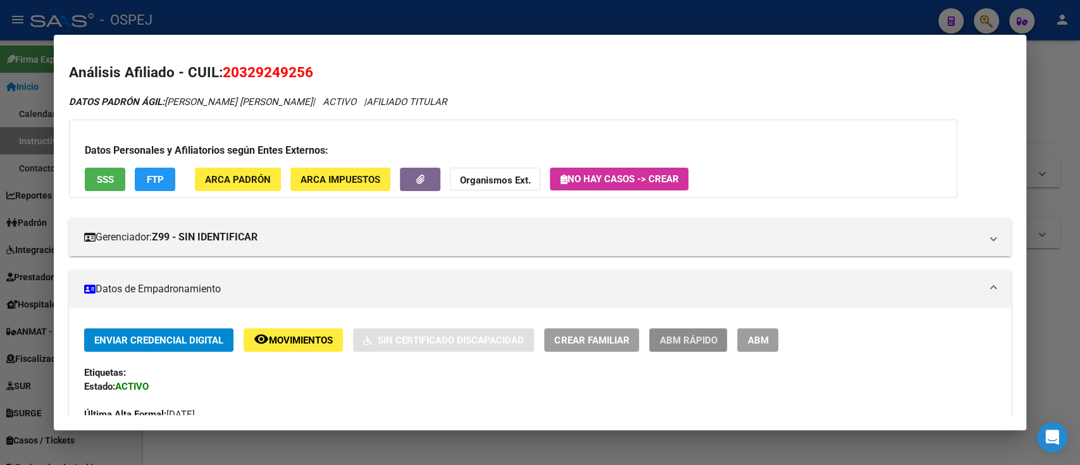
click at [710, 331] on button "ABM Rápido" at bounding box center [688, 339] width 78 height 23
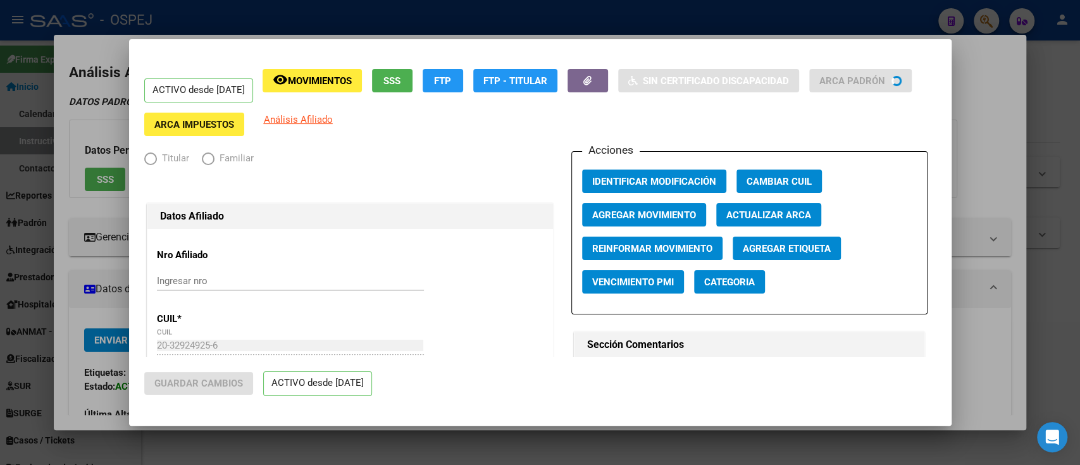
radio input "true"
type input "20-32924925-6"
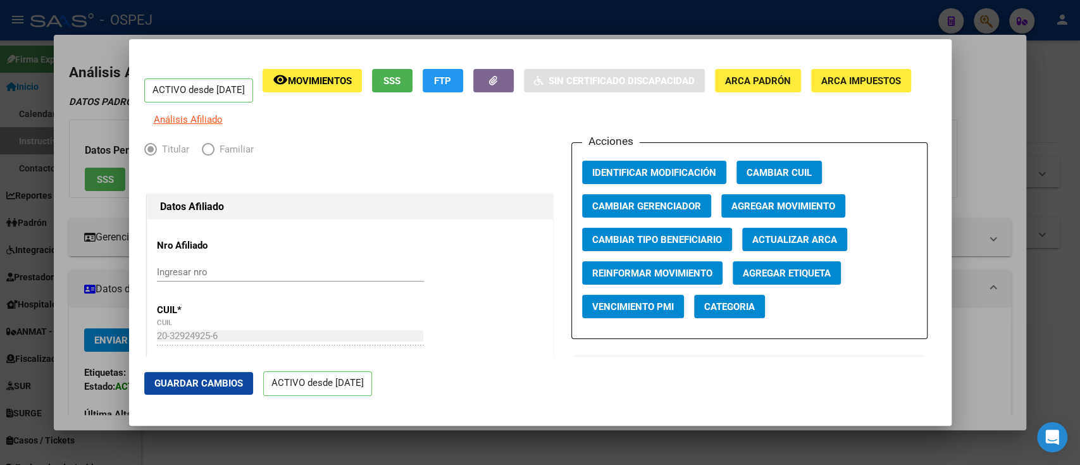
click at [655, 26] on div at bounding box center [540, 232] width 1080 height 465
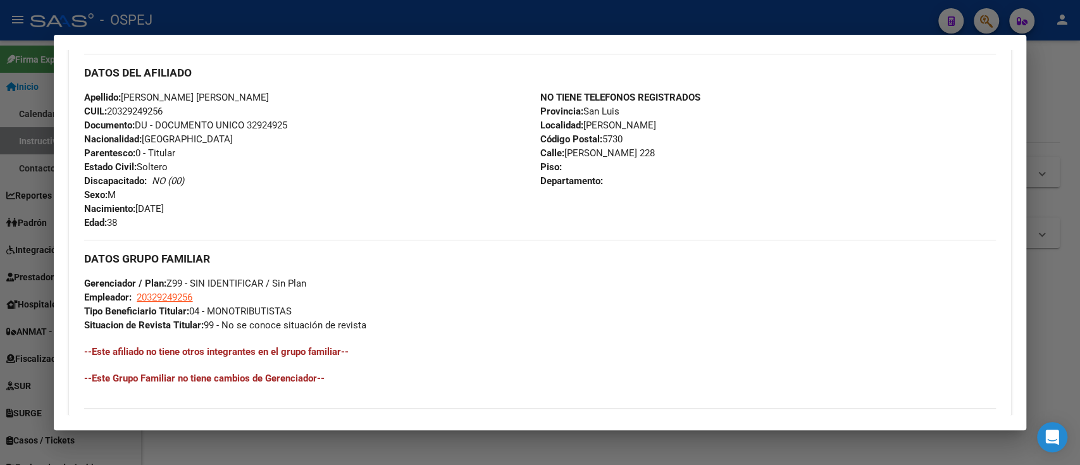
scroll to position [420, 0]
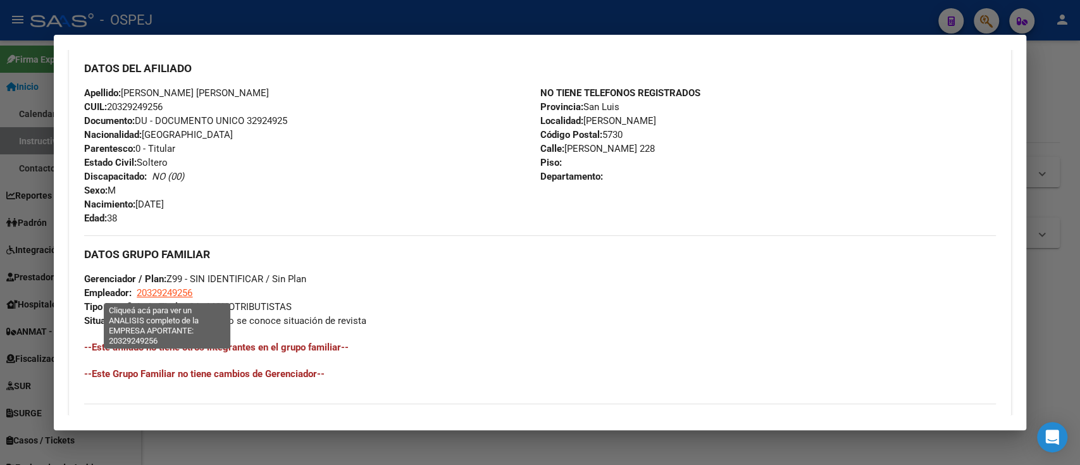
click at [154, 297] on span "20329249256" at bounding box center [165, 292] width 56 height 11
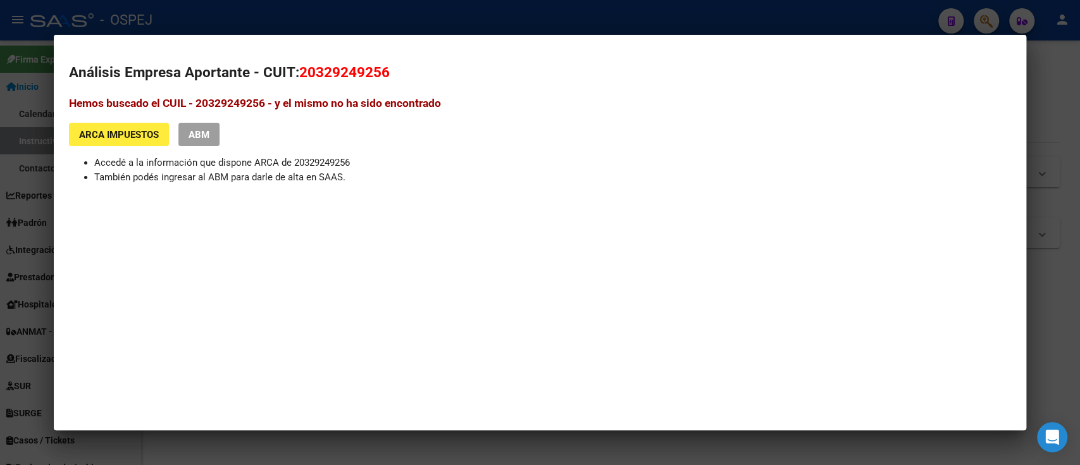
click at [145, 29] on div at bounding box center [540, 232] width 1080 height 465
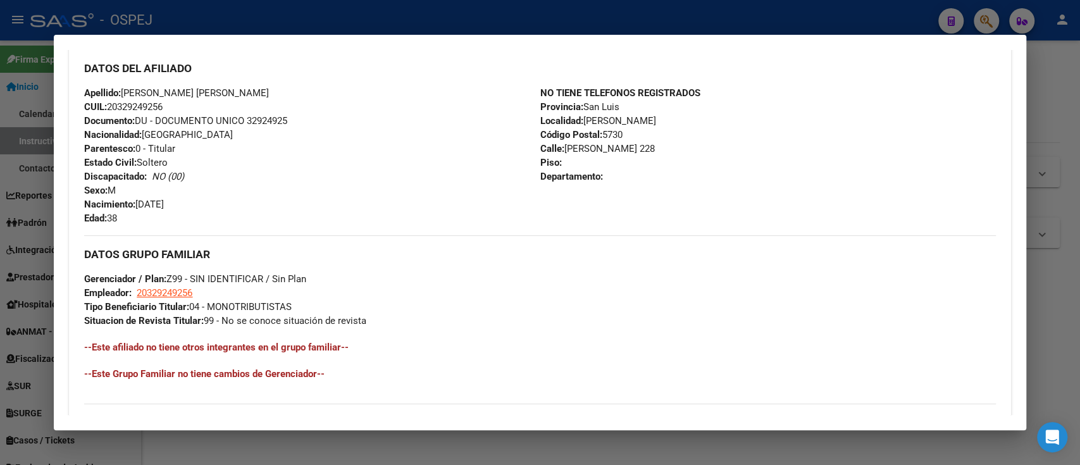
scroll to position [0, 0]
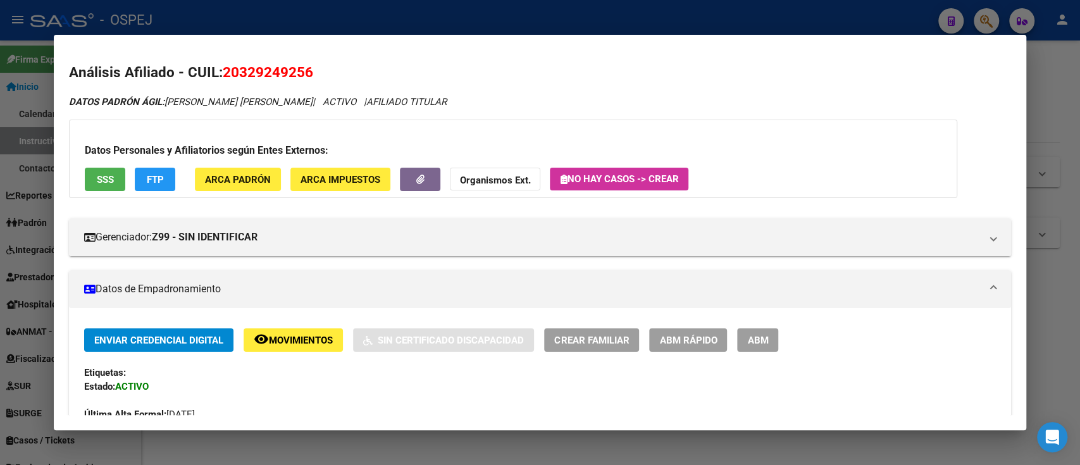
click at [237, 73] on span "20329249256" at bounding box center [268, 72] width 90 height 16
copy span "20329249256"
click at [400, 24] on div at bounding box center [540, 232] width 1080 height 465
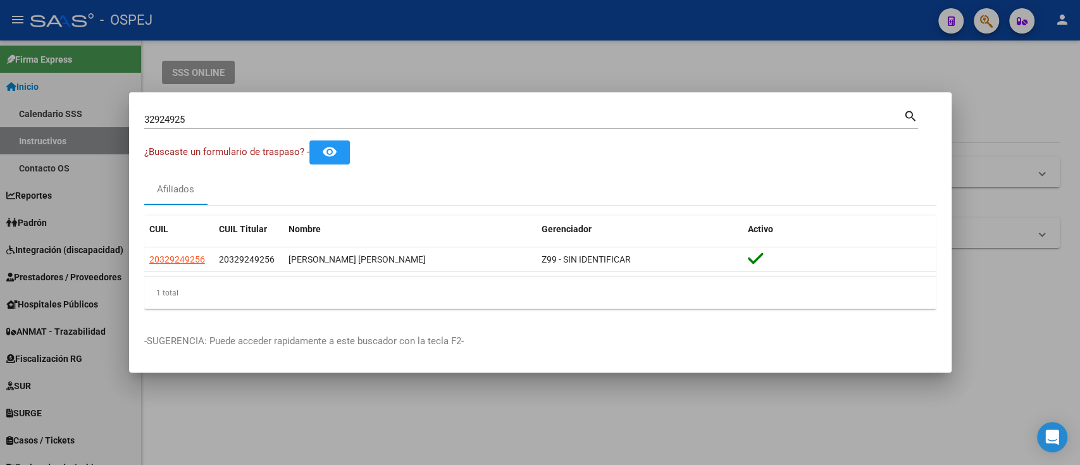
click at [365, 121] on div "32924925 Buscar (apellido, dni, [PERSON_NAME], [PERSON_NAME], cuit, obra social)" at bounding box center [523, 119] width 759 height 19
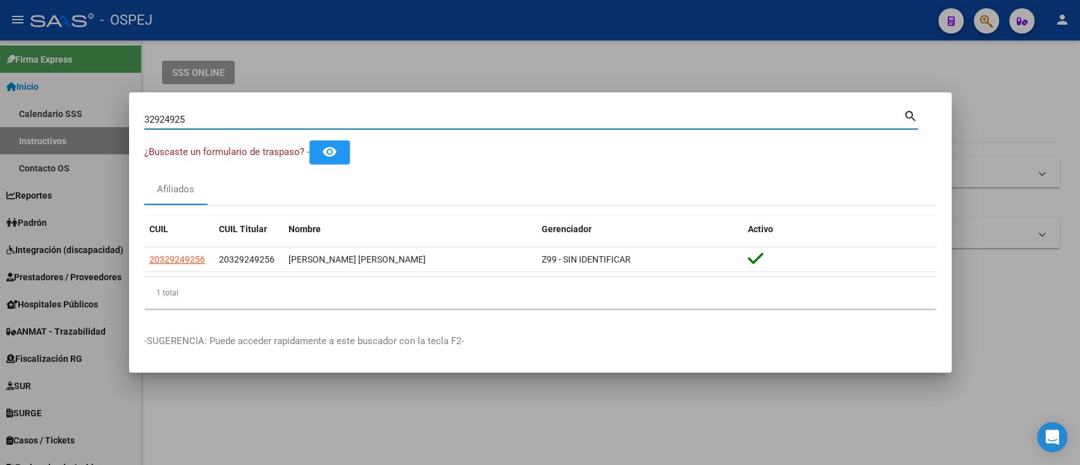
click at [365, 121] on input "32924925" at bounding box center [523, 119] width 759 height 11
paste input "44072553"
type input "44072553"
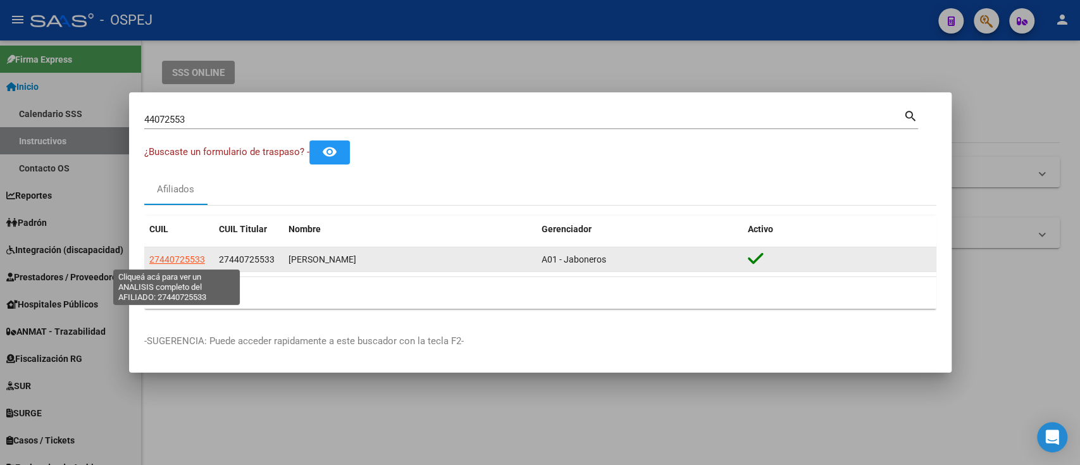
click at [170, 254] on span "27440725533" at bounding box center [177, 259] width 56 height 10
type textarea "27440725533"
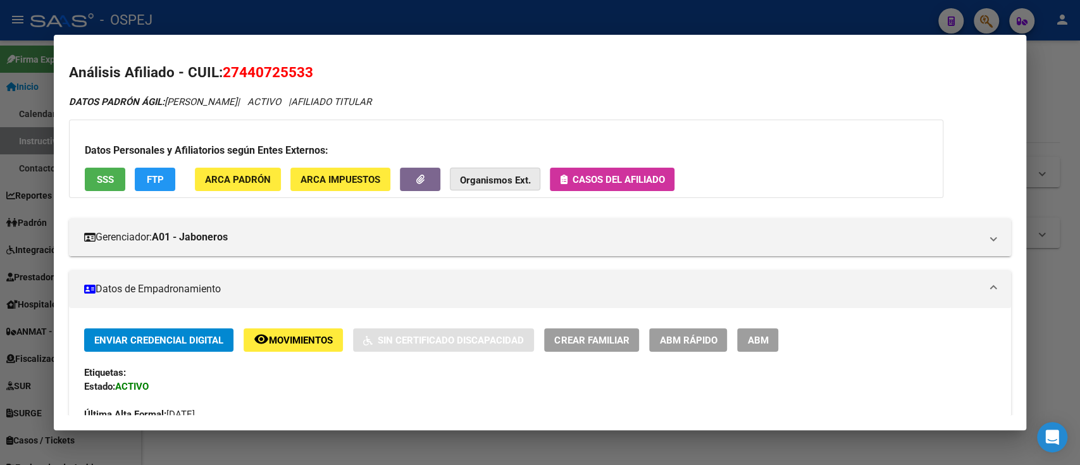
click at [505, 178] on strong "Organismos Ext." at bounding box center [495, 180] width 70 height 11
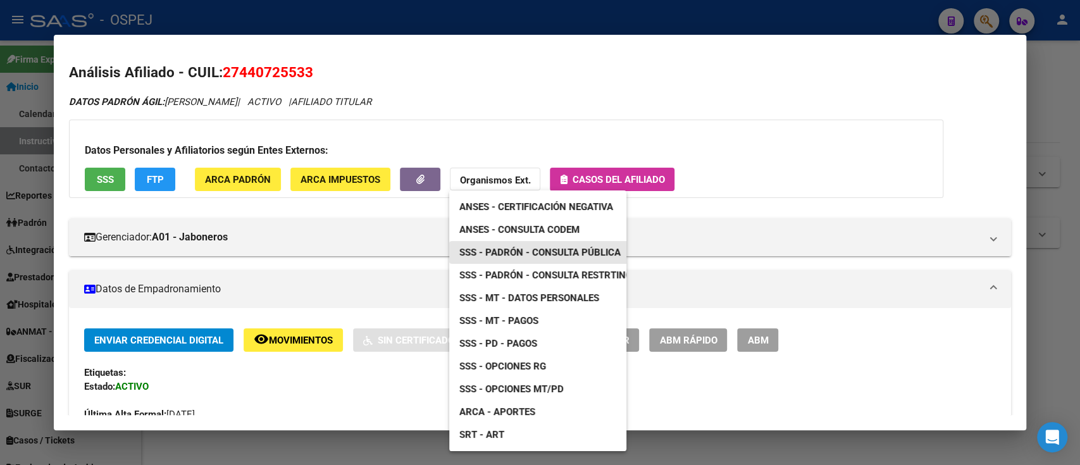
click at [548, 241] on link "SSS - Padrón - Consulta Pública" at bounding box center [540, 252] width 182 height 23
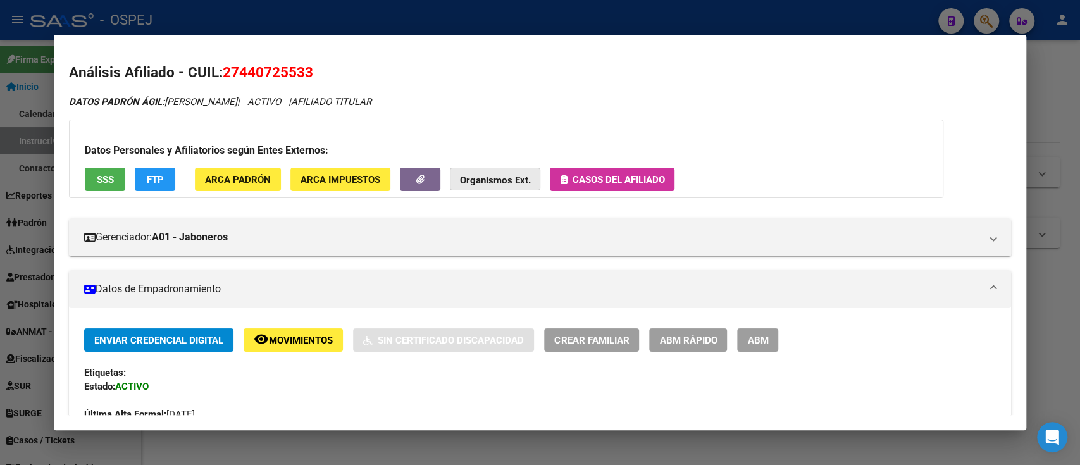
click at [507, 175] on strong "Organismos Ext." at bounding box center [495, 180] width 70 height 11
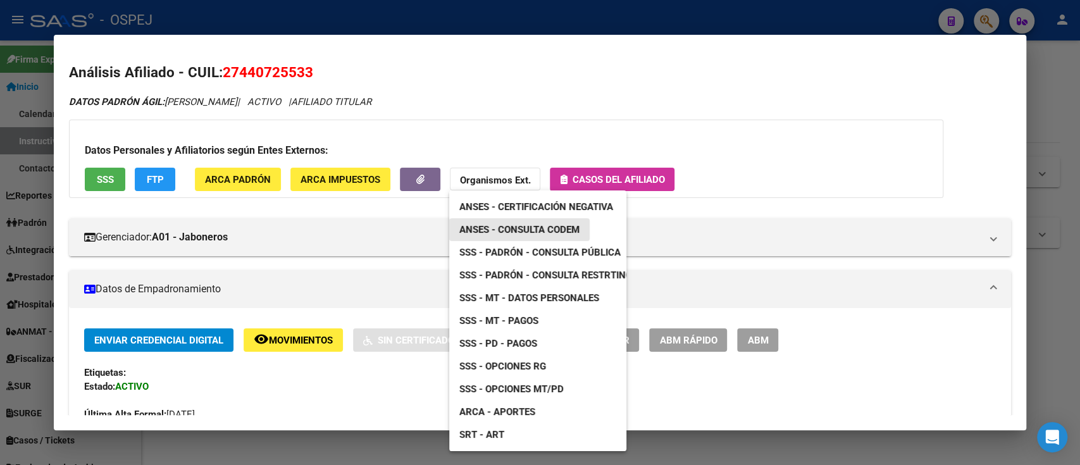
click at [533, 232] on span "ANSES - Consulta CODEM" at bounding box center [519, 229] width 120 height 11
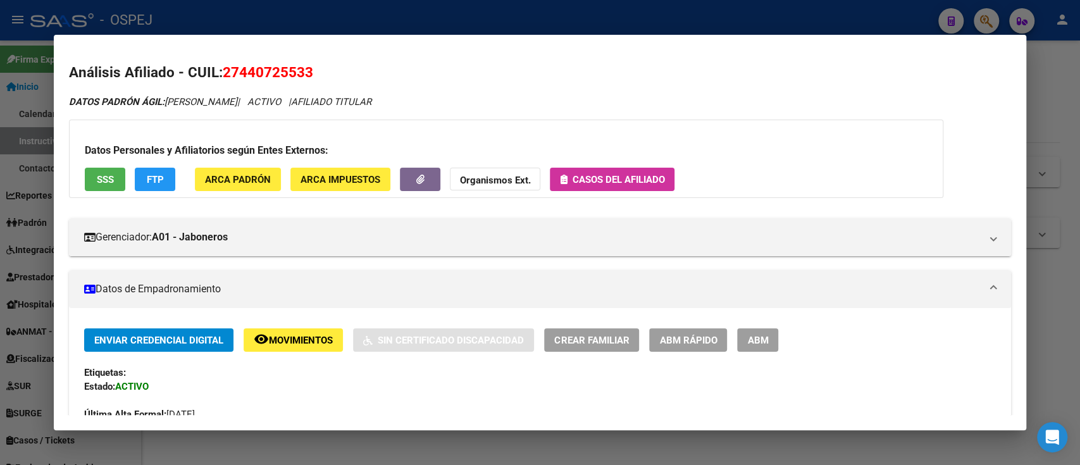
click at [306, 20] on div at bounding box center [540, 232] width 1080 height 465
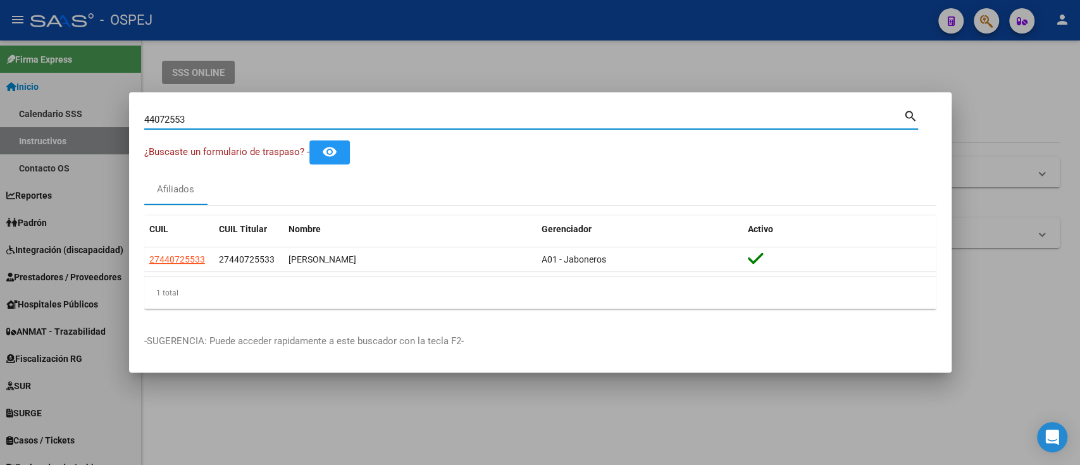
click at [273, 117] on input "44072553" at bounding box center [523, 119] width 759 height 11
paste input "29749480"
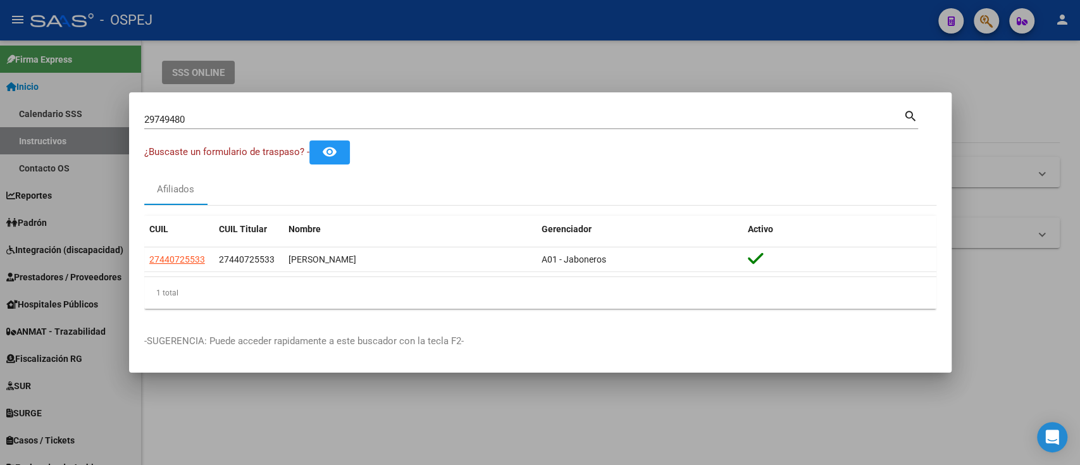
click at [911, 120] on mat-icon "search" at bounding box center [910, 115] width 15 height 15
type input "29749480"
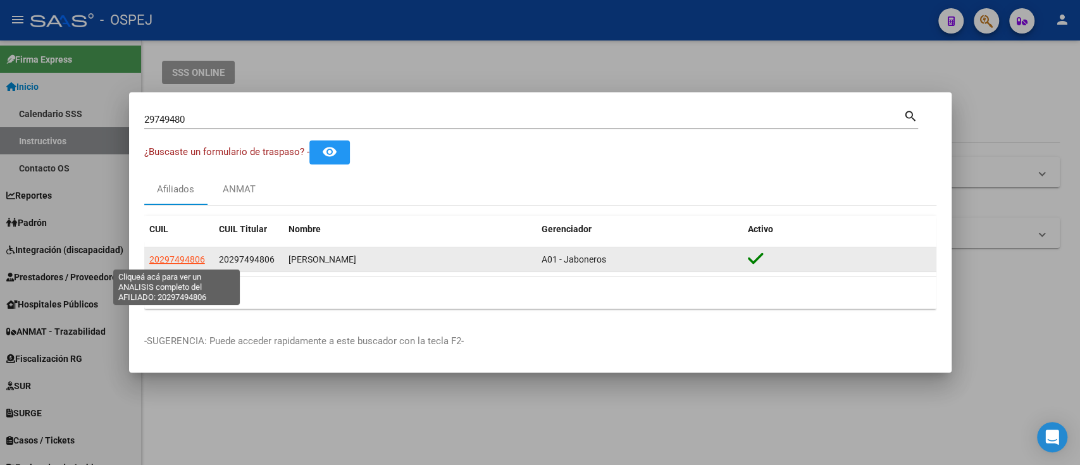
click at [176, 261] on span "20297494806" at bounding box center [177, 259] width 56 height 10
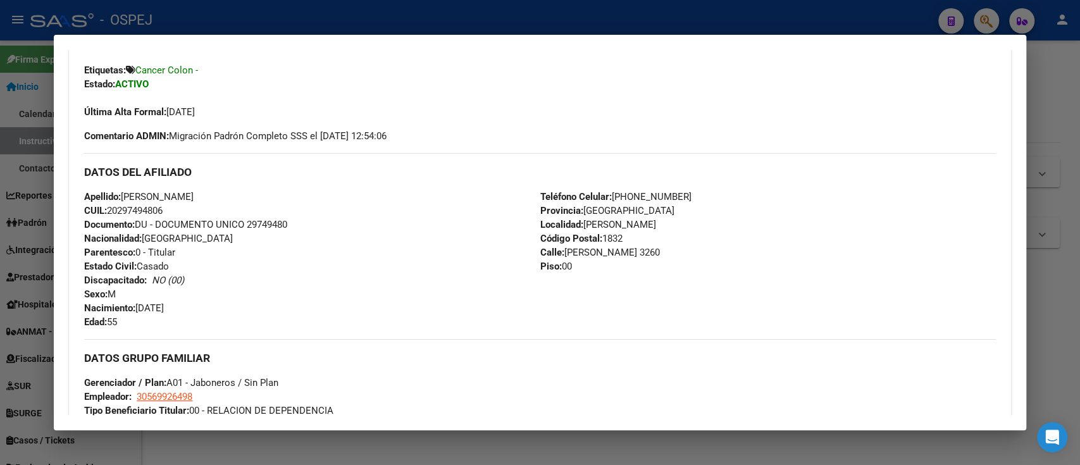
scroll to position [378, 0]
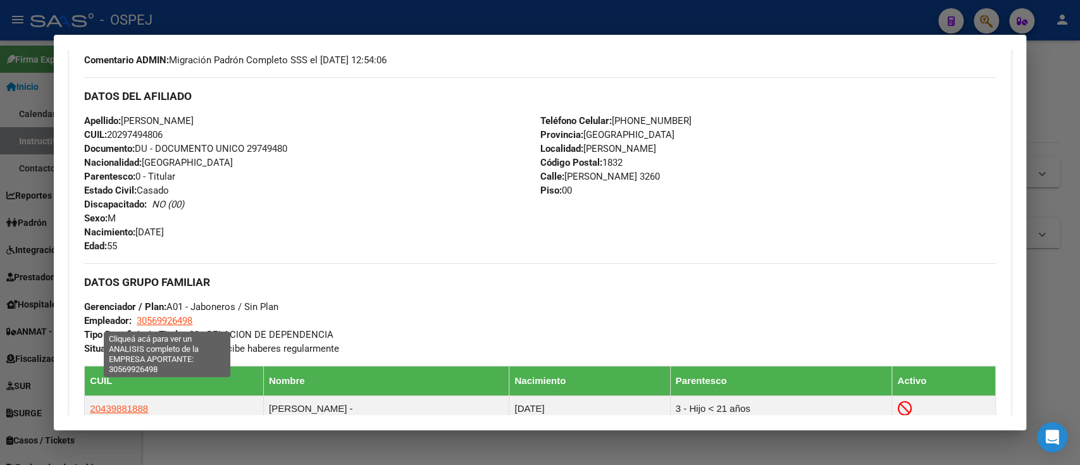
click at [180, 315] on span "30569926498" at bounding box center [165, 320] width 56 height 11
type textarea "30569926498"
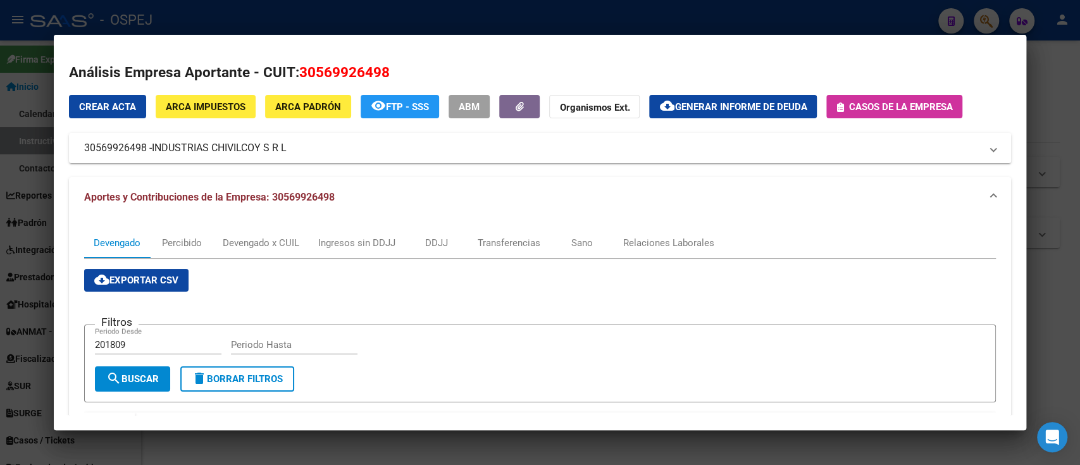
click at [253, 3] on div at bounding box center [540, 232] width 1080 height 465
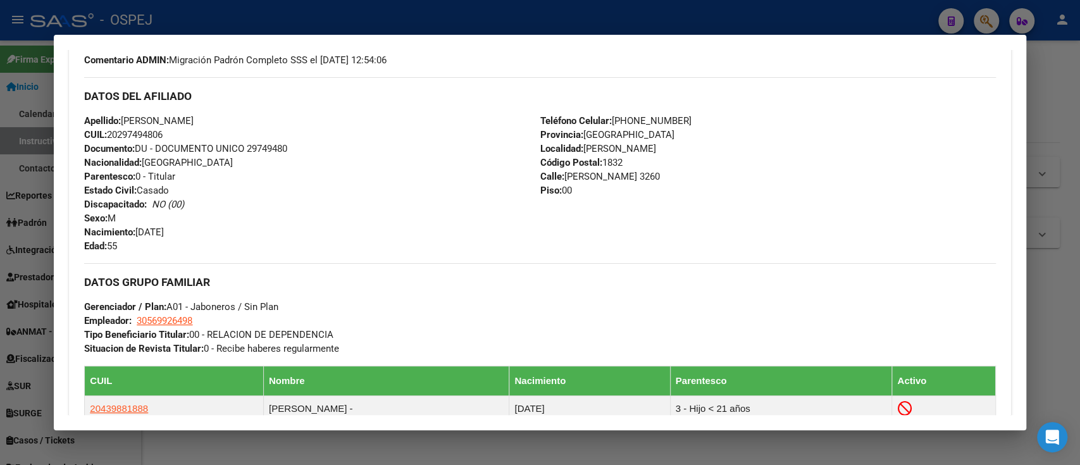
scroll to position [0, 0]
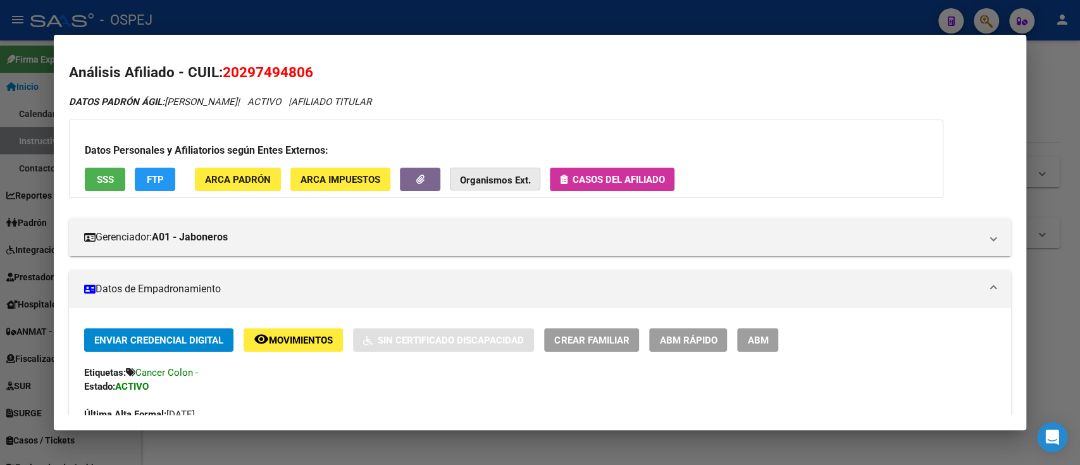
click at [510, 178] on strong "Organismos Ext." at bounding box center [495, 180] width 70 height 11
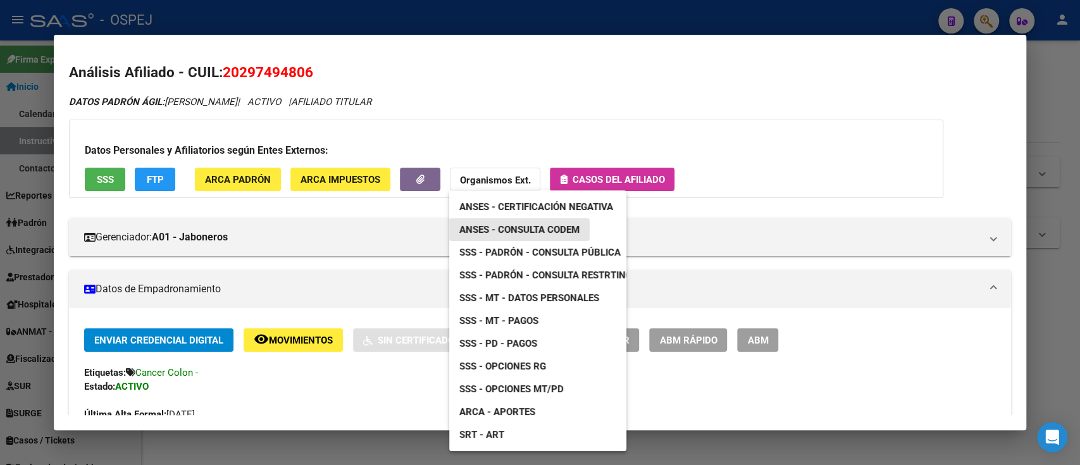
click at [514, 227] on span "ANSES - Consulta CODEM" at bounding box center [519, 229] width 120 height 11
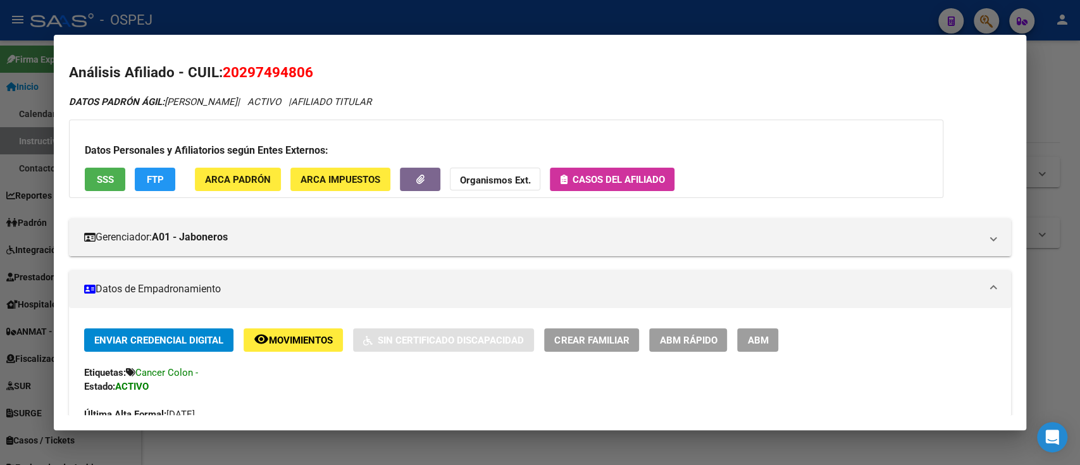
click at [268, 74] on span "20297494806" at bounding box center [268, 72] width 90 height 16
copy span "20297494806"
click at [336, 78] on h2 "Análisis Afiliado - CUIL: 20297494806" at bounding box center [539, 73] width 941 height 22
click at [360, 50] on mat-dialog-content "Análisis Afiliado - CUIL: 20297494806 DATOS PADRÓN ÁGIL: [PERSON_NAME] | ACTIVO…" at bounding box center [539, 232] width 971 height 365
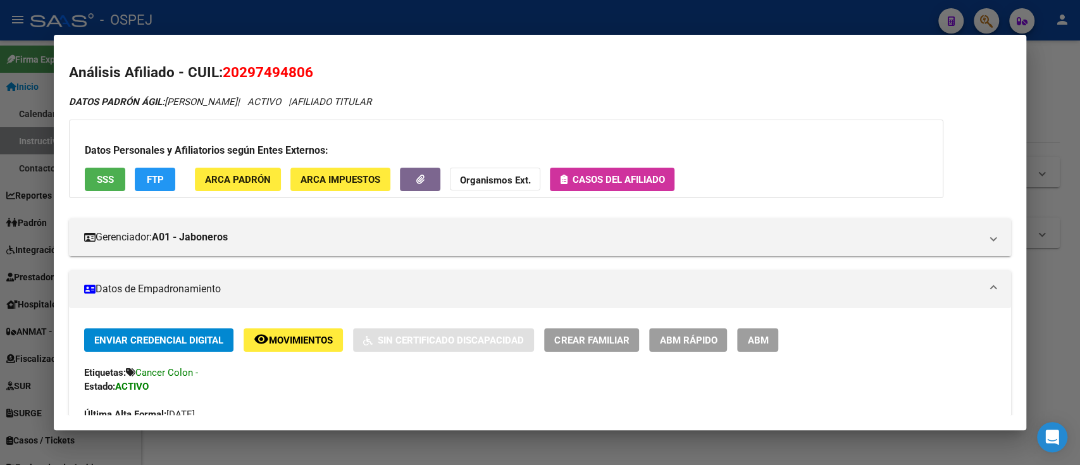
click at [306, 21] on div at bounding box center [540, 232] width 1080 height 465
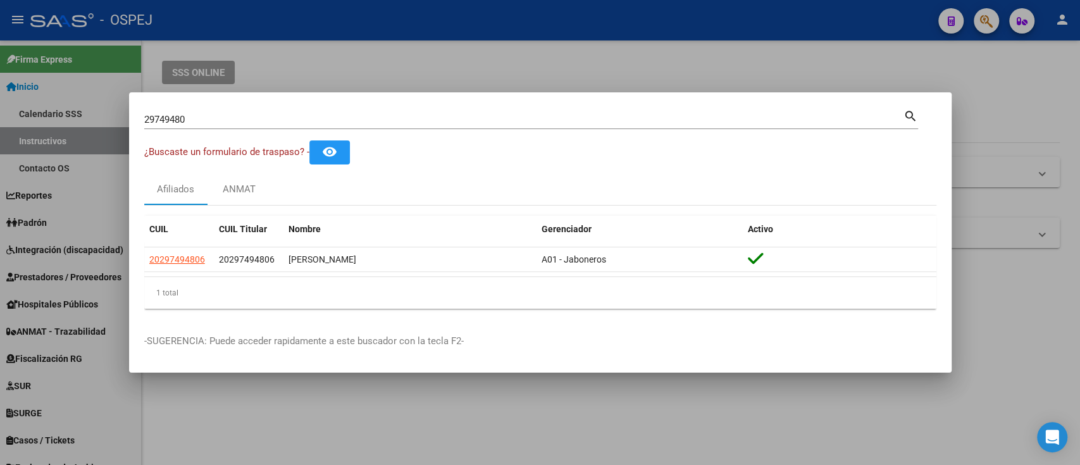
click at [321, 115] on input "29749480" at bounding box center [523, 119] width 759 height 11
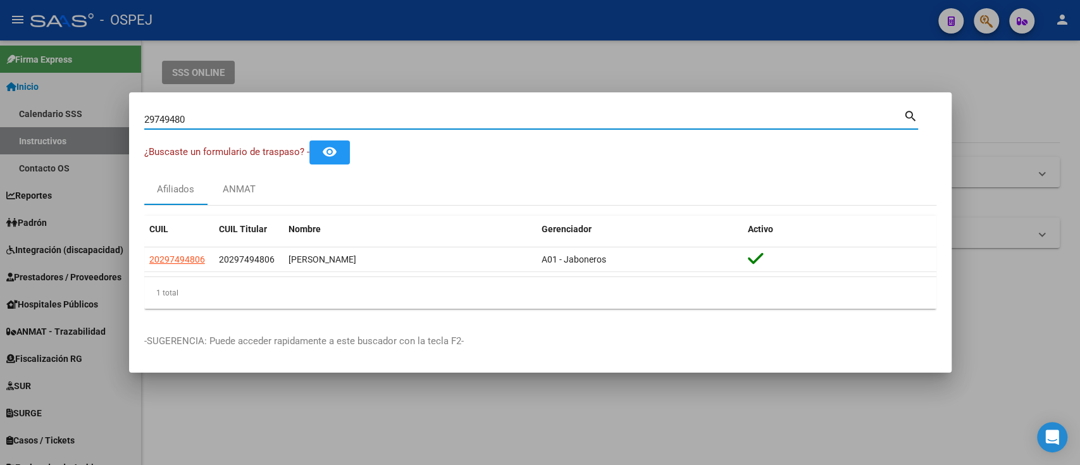
click at [321, 115] on input "29749480" at bounding box center [523, 119] width 759 height 11
paste input "32146152"
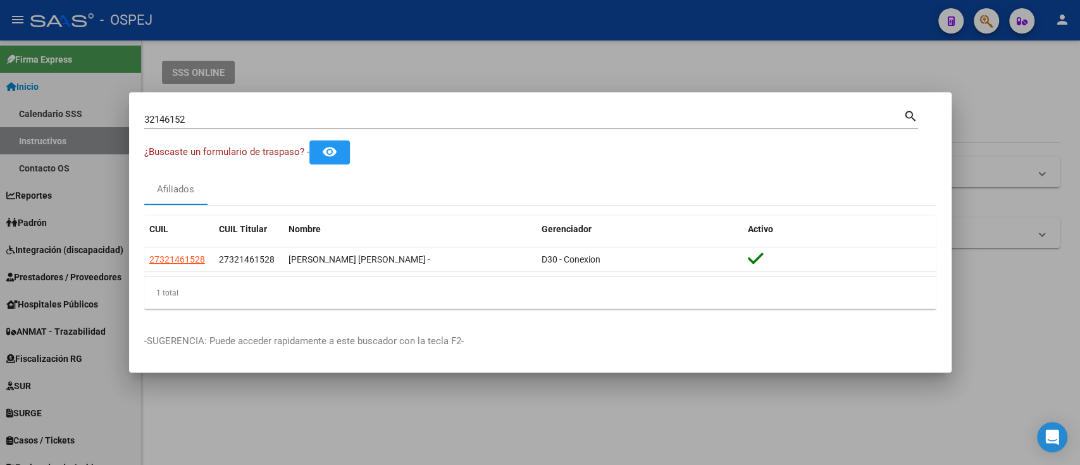
click at [527, 126] on div "32146152 Buscar (apellido, dni, [PERSON_NAME], [PERSON_NAME], cuit, obra social)" at bounding box center [523, 119] width 759 height 19
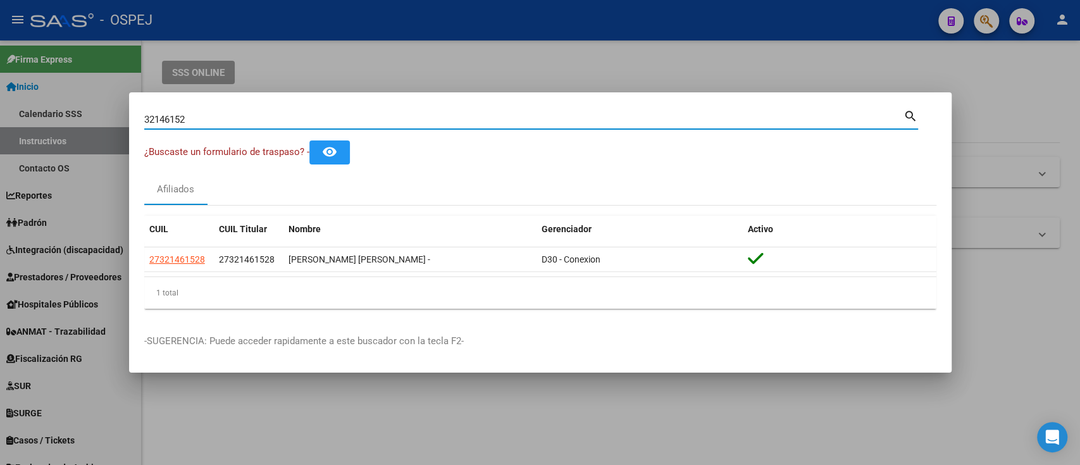
click at [526, 123] on input "32146152" at bounding box center [523, 119] width 759 height 11
paste input "0-66865399-1"
type input "30668653991"
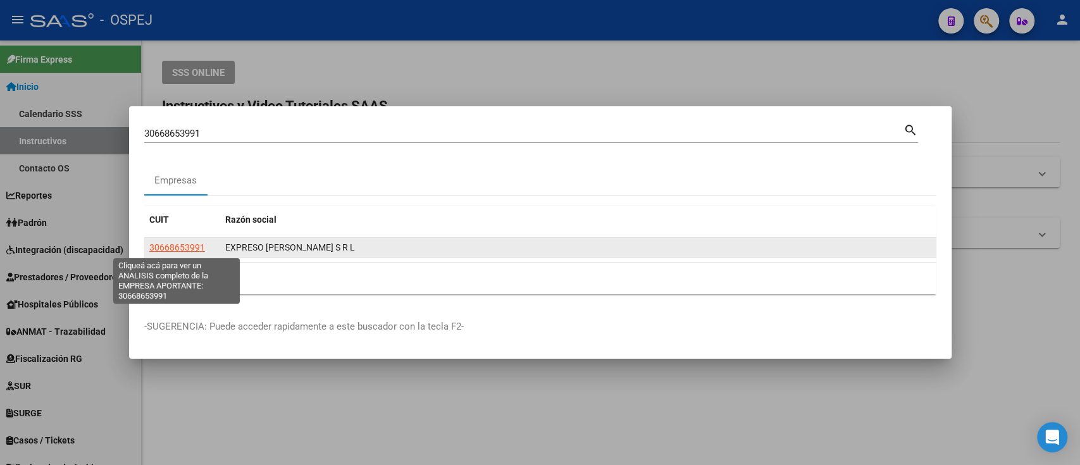
click at [176, 243] on span "30668653991" at bounding box center [177, 247] width 56 height 10
type textarea "30668653991"
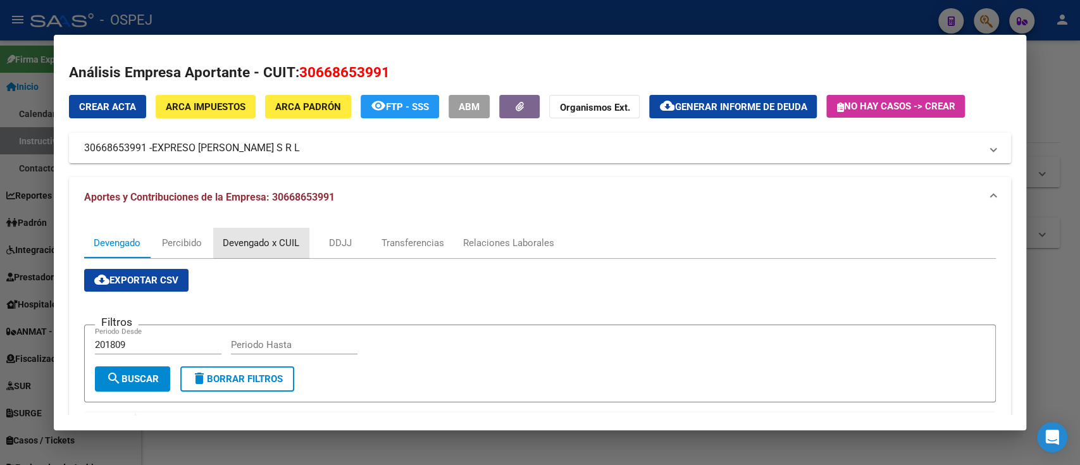
click at [263, 240] on div "Devengado x CUIL" at bounding box center [261, 243] width 77 height 14
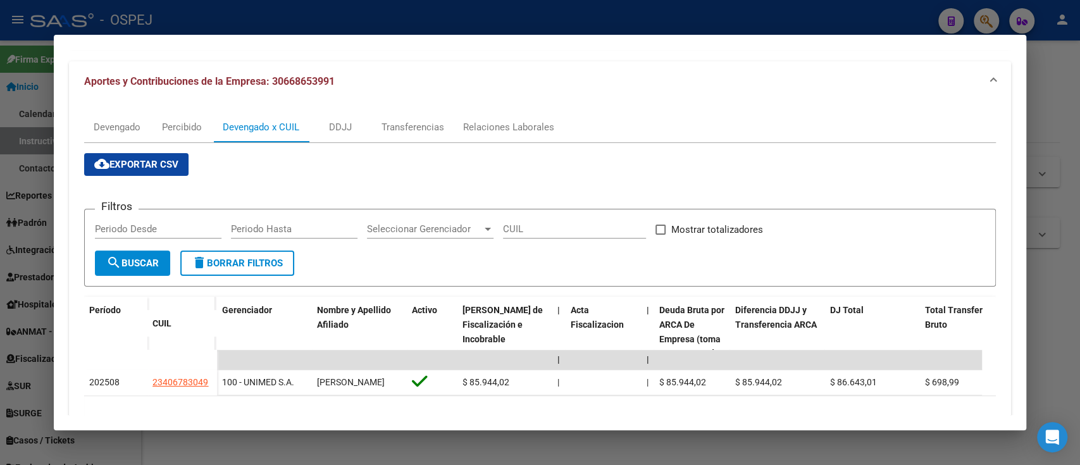
scroll to position [182, 0]
